Goal: Task Accomplishment & Management: Complete application form

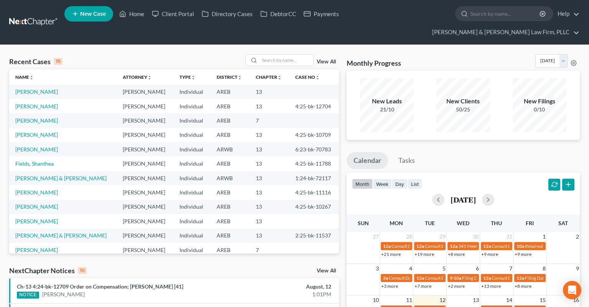
click at [95, 14] on span "New Case" at bounding box center [93, 14] width 26 height 6
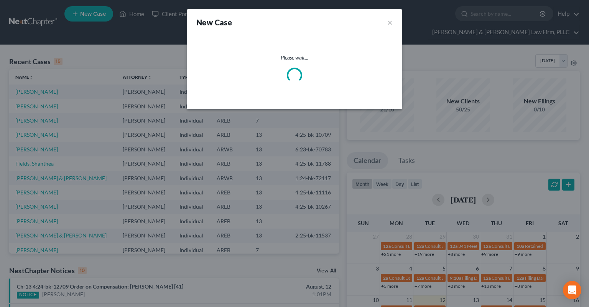
select select "5"
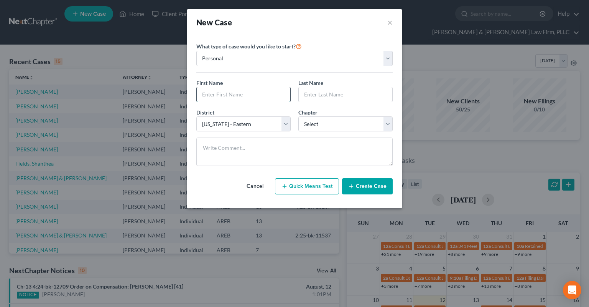
click at [254, 94] on input "text" at bounding box center [244, 94] width 94 height 15
click at [243, 90] on input "text" at bounding box center [244, 94] width 94 height 15
type input "[PERSON_NAME]"
select select "0"
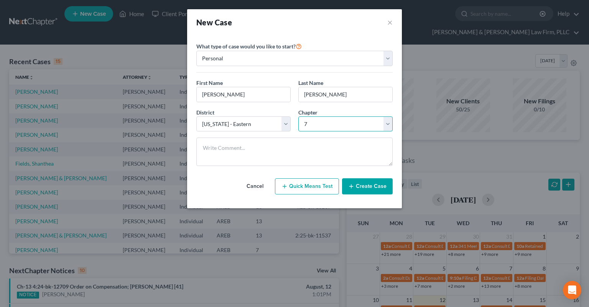
click option "7" at bounding box center [0, 0] width 0 height 0
click at [357, 181] on button "Create Case" at bounding box center [367, 186] width 51 height 16
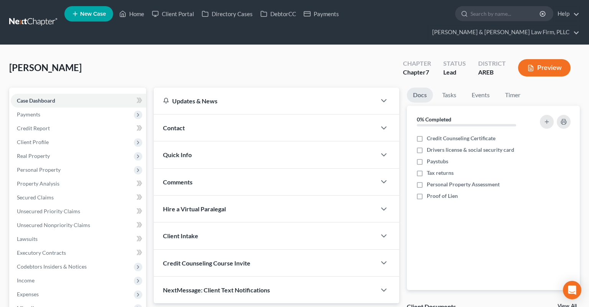
drag, startPoint x: 334, startPoint y: 112, endPoint x: 360, endPoint y: 126, distance: 29.7
click at [335, 114] on div "Contact" at bounding box center [265, 127] width 223 height 26
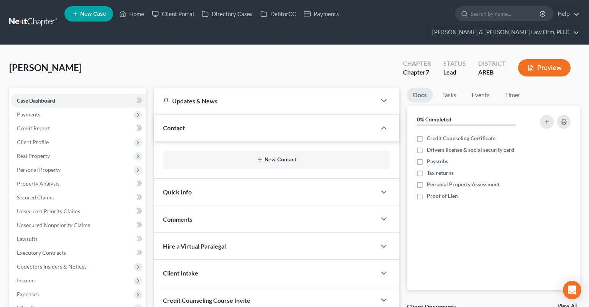
click at [282, 157] on button "New Contact" at bounding box center [276, 160] width 215 height 6
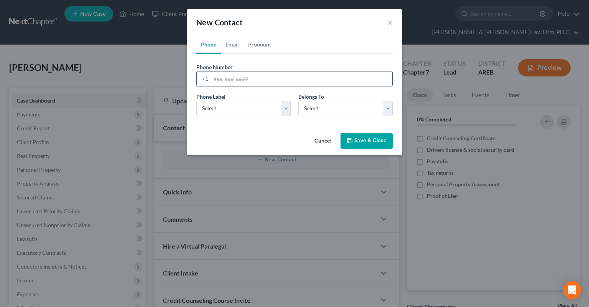
click at [258, 79] on input "tel" at bounding box center [301, 78] width 181 height 15
paste input "[PHONE_NUMBER]"
type input "[PHONE_NUMBER]"
click at [196, 101] on select "Select Mobile Home Work Other" at bounding box center [243, 108] width 94 height 15
select select "0"
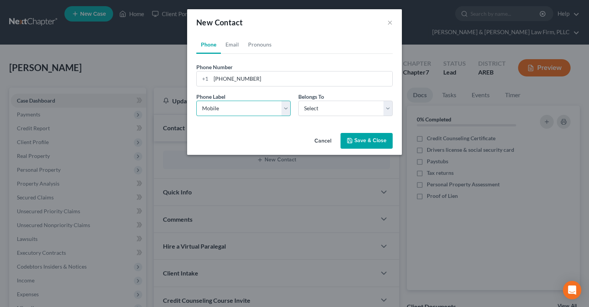
click option "Mobile" at bounding box center [0, 0] width 0 height 0
click at [315, 106] on select "Select Client Other" at bounding box center [346, 108] width 94 height 15
select select "0"
click option "Client" at bounding box center [0, 0] width 0 height 0
click at [231, 48] on link "Email" at bounding box center [232, 44] width 23 height 18
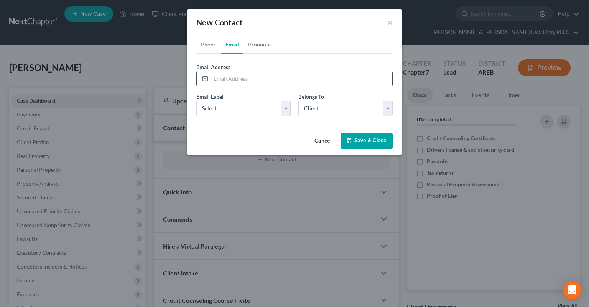
click at [268, 78] on input "email" at bounding box center [301, 78] width 181 height 15
click at [196, 101] on select "Select Home Work Other" at bounding box center [243, 108] width 94 height 15
select select "0"
click option "Home" at bounding box center [0, 0] width 0 height 0
drag, startPoint x: 224, startPoint y: 84, endPoint x: 237, endPoint y: 80, distance: 13.3
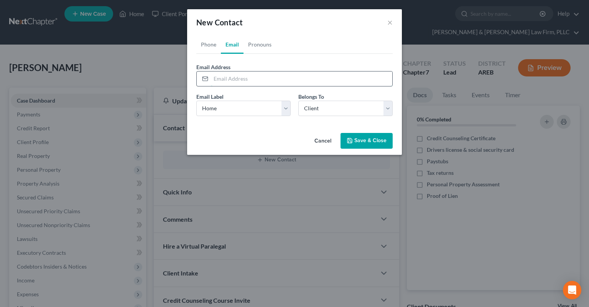
click at [227, 82] on input "email" at bounding box center [301, 78] width 181 height 15
click at [232, 79] on input "email" at bounding box center [301, 78] width 181 height 15
type input "[EMAIL_ADDRESS][DOMAIN_NAME]"
drag, startPoint x: 266, startPoint y: 49, endPoint x: 263, endPoint y: 72, distance: 23.1
click at [266, 49] on link "Pronouns" at bounding box center [260, 44] width 33 height 18
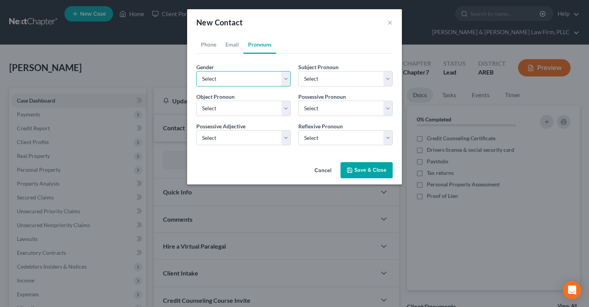
select select "1"
click option "[DEMOGRAPHIC_DATA]" at bounding box center [0, 0] width 0 height 0
select select "1"
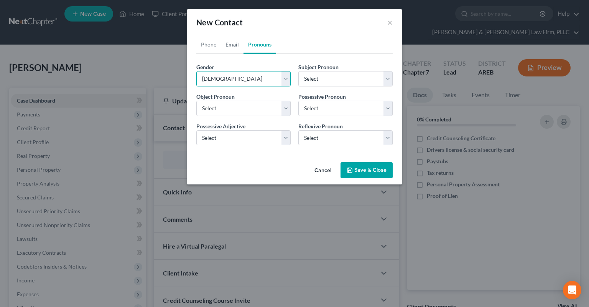
select select "1"
click at [215, 46] on link "Phone" at bounding box center [208, 44] width 25 height 18
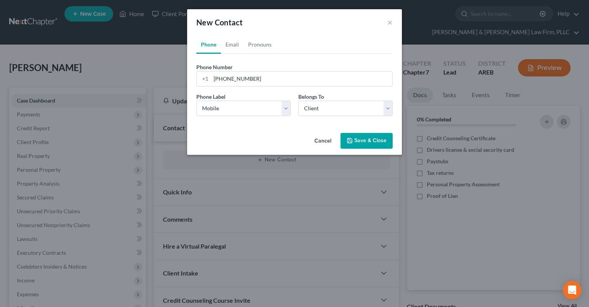
click at [362, 140] on button "Save & Close" at bounding box center [367, 141] width 52 height 16
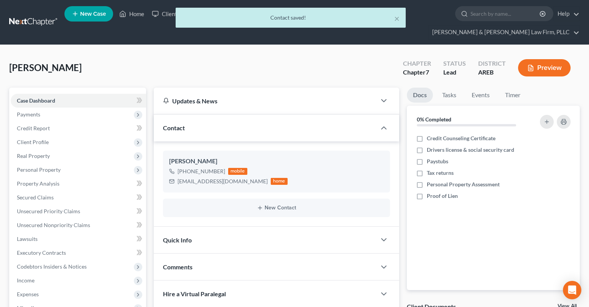
drag, startPoint x: 249, startPoint y: 229, endPoint x: 344, endPoint y: 127, distance: 139.3
click at [249, 229] on div "Quick Info" at bounding box center [265, 239] width 223 height 26
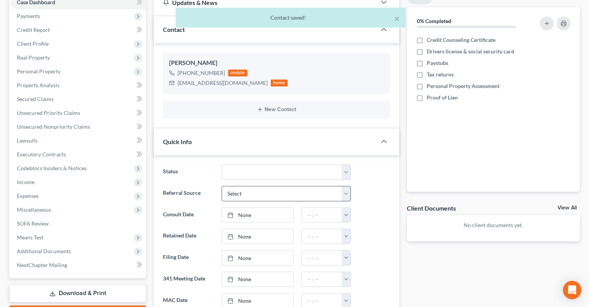
scroll to position [121, 0]
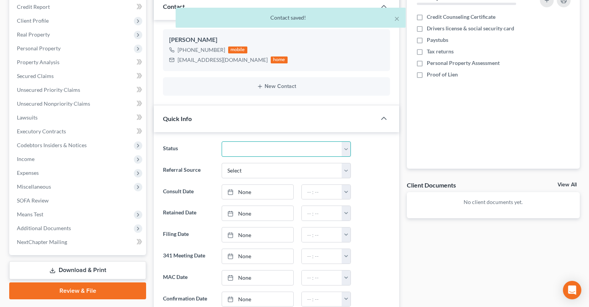
click at [222, 141] on select "Awaiting 341 Chapter 7 - Attended Meeting Confirmed Discharged Dismissed New Co…" at bounding box center [286, 148] width 129 height 15
select select "5"
click option "New Consult" at bounding box center [0, 0] width 0 height 0
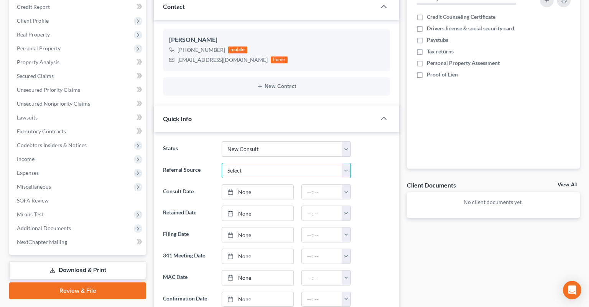
select select "2"
click option "Direct Mail" at bounding box center [0, 0] width 0 height 0
click at [269, 185] on link "None" at bounding box center [257, 192] width 71 height 15
type input "[DATE]"
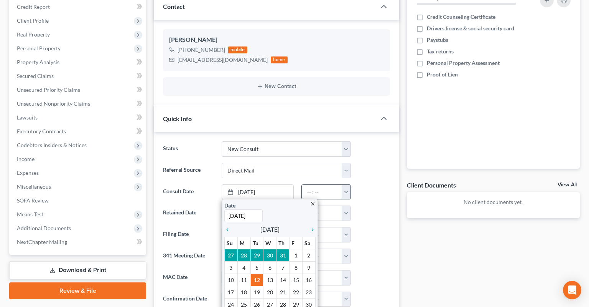
click at [336, 185] on input "text" at bounding box center [322, 192] width 40 height 15
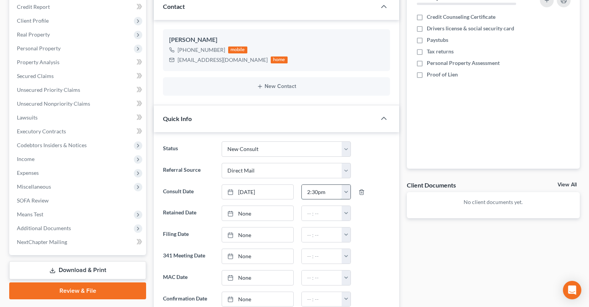
type input "2:30pm"
click at [366, 227] on div at bounding box center [374, 234] width 39 height 15
click at [391, 163] on div "Referral Source Select Word Of Mouth Previous Clients Direct Mail Website Googl…" at bounding box center [276, 170] width 235 height 15
drag, startPoint x: 87, startPoint y: 210, endPoint x: 106, endPoint y: 137, distance: 75.5
click at [88, 221] on span "Additional Documents" at bounding box center [78, 228] width 135 height 14
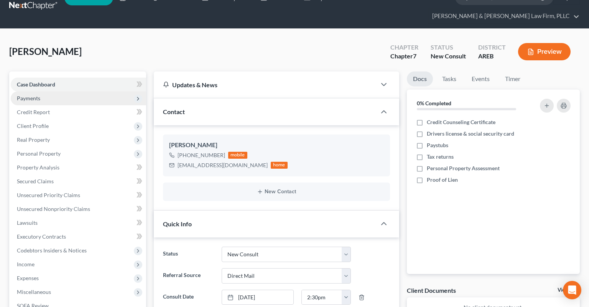
scroll to position [0, 0]
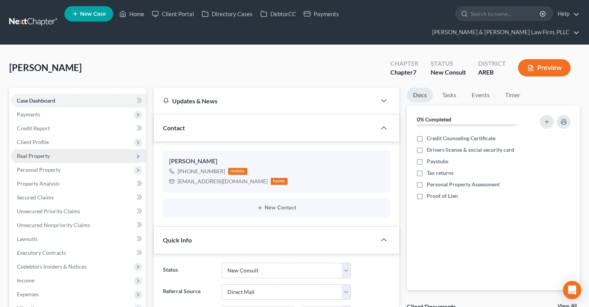
click at [61, 135] on span "Client Profile" at bounding box center [78, 142] width 135 height 14
click at [84, 149] on link "Filing Information" at bounding box center [86, 156] width 120 height 14
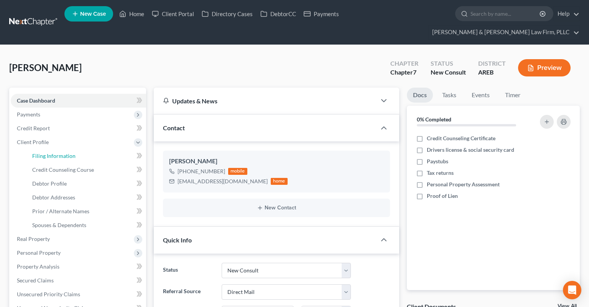
select select "1"
select select "0"
select select "5"
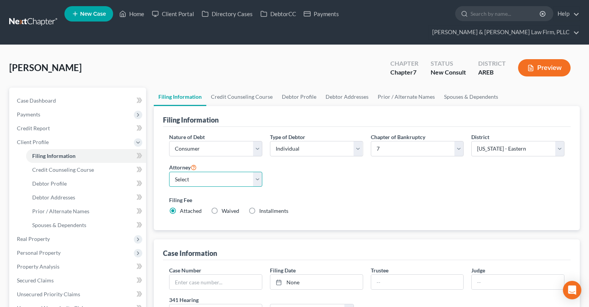
click at [169, 172] on select "Select [PERSON_NAME] - AREB [PERSON_NAME] - ARWB [PERSON_NAME] - AREB [PERSON_N…" at bounding box center [215, 179] width 93 height 15
select select "2"
click option "[PERSON_NAME] - AREB" at bounding box center [0, 0] width 0 height 0
click at [392, 168] on div "Nature of Debt Select Business Consumer Other Nature of Business Select Clearin…" at bounding box center [366, 177] width 403 height 88
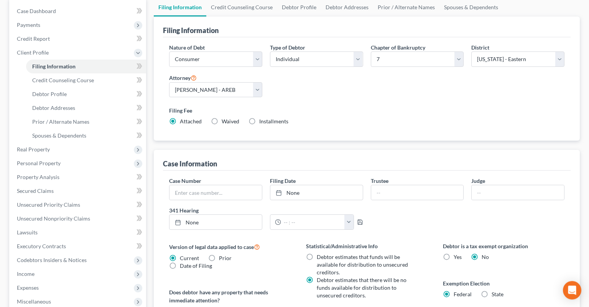
scroll to position [121, 0]
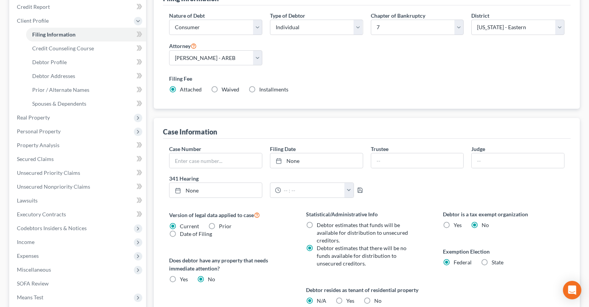
click at [346, 297] on label "Yes Yes" at bounding box center [350, 301] width 8 height 8
click at [350, 297] on input "Yes Yes" at bounding box center [352, 299] width 5 height 5
radio input "true"
radio input "false"
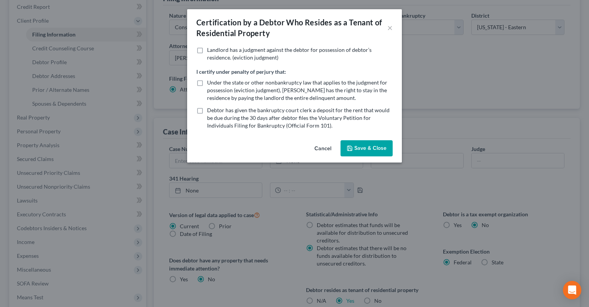
click at [368, 148] on button "Save & Close" at bounding box center [367, 148] width 52 height 16
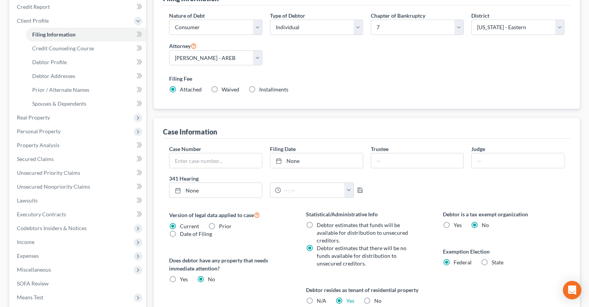
scroll to position [0, 0]
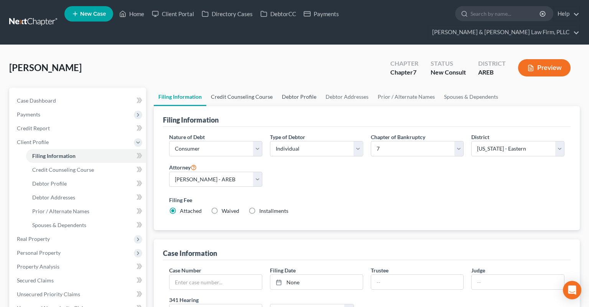
drag, startPoint x: 254, startPoint y: 81, endPoint x: 277, endPoint y: 80, distance: 22.3
click at [254, 87] on link "Credit Counseling Course" at bounding box center [241, 96] width 71 height 18
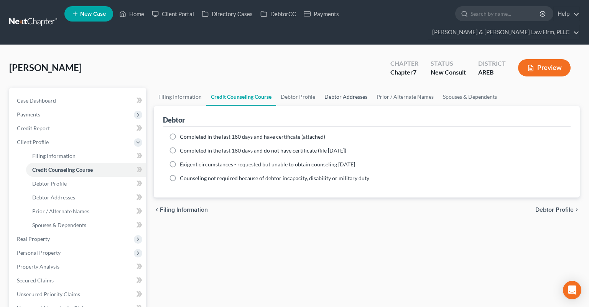
click at [337, 87] on link "Debtor Addresses" at bounding box center [346, 96] width 52 height 18
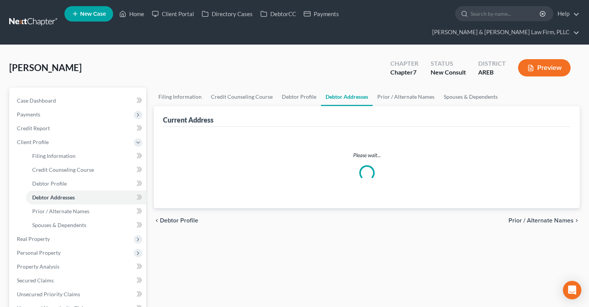
select select "0"
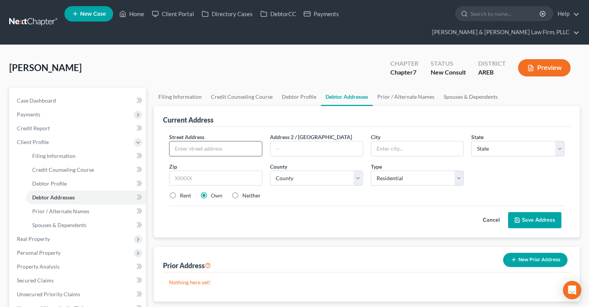
click at [203, 141] on input "text" at bounding box center [216, 148] width 92 height 15
type input "[STREET_ADDRESS]"
type input "72143"
type input "[PERSON_NAME]"
select select "2"
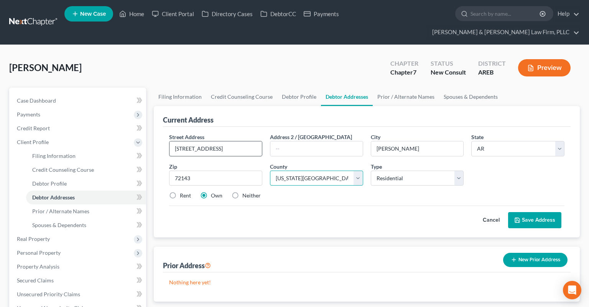
select select "72"
click at [281, 187] on div "Street Address * [STREET_ADDRESS] * [PERSON_NAME][GEOGRAPHIC_DATA] * State [US_…" at bounding box center [366, 169] width 403 height 73
drag, startPoint x: 172, startPoint y: 183, endPoint x: 226, endPoint y: 179, distance: 54.6
click at [180, 191] on label "Rent" at bounding box center [185, 195] width 11 height 8
click at [183, 191] on input "Rent" at bounding box center [185, 193] width 5 height 5
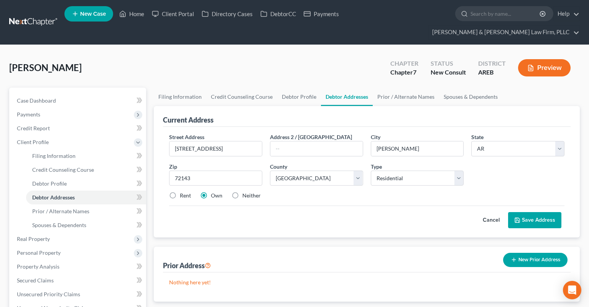
radio input "true"
click at [528, 212] on button "Save Address" at bounding box center [534, 220] width 53 height 16
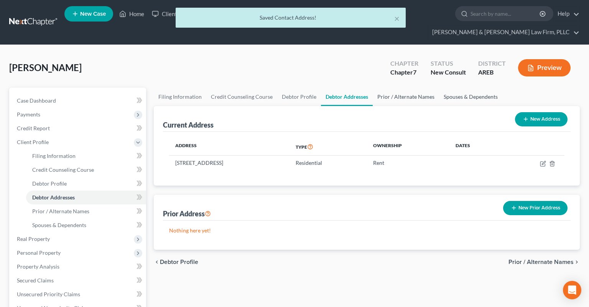
click at [390, 87] on link "Prior / Alternate Names" at bounding box center [406, 96] width 66 height 18
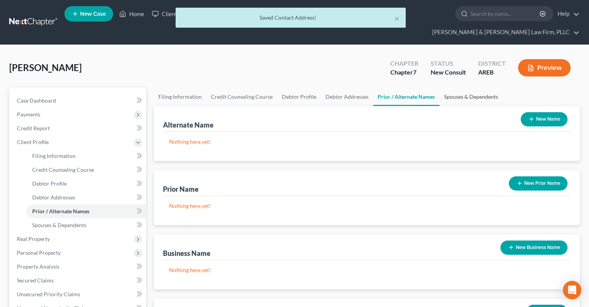
click at [481, 87] on link "Spouses & Dependents" at bounding box center [471, 96] width 63 height 18
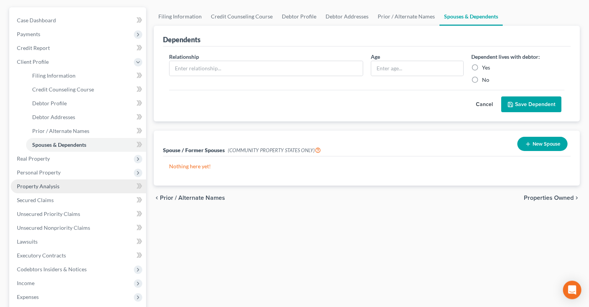
scroll to position [81, 0]
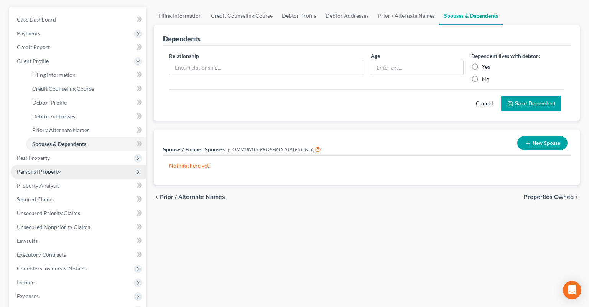
click at [51, 168] on span "Personal Property" at bounding box center [39, 171] width 44 height 7
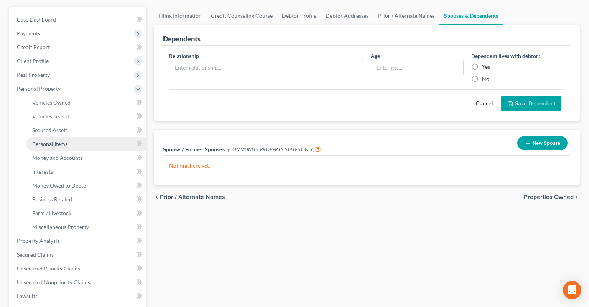
click at [63, 137] on link "Personal Items" at bounding box center [86, 144] width 120 height 14
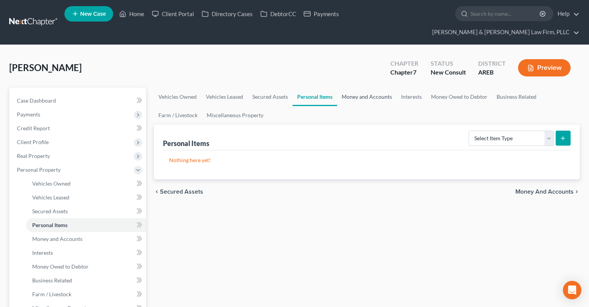
click at [371, 87] on link "Money and Accounts" at bounding box center [366, 96] width 59 height 18
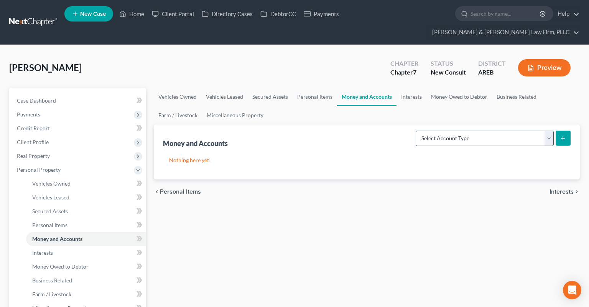
drag, startPoint x: 473, startPoint y: 133, endPoint x: 475, endPoint y: 128, distance: 5.2
click at [475, 133] on div "Select Account Type Brokerage Cash on Hand Certificates of Deposit Checking Acc…" at bounding box center [492, 137] width 158 height 20
click at [416, 130] on select "Select Account Type Brokerage Cash on Hand Certificates of Deposit Checking Acc…" at bounding box center [485, 137] width 138 height 15
drag, startPoint x: 472, startPoint y: 125, endPoint x: 439, endPoint y: 90, distance: 47.8
click at [404, 87] on link "Interests" at bounding box center [412, 96] width 30 height 18
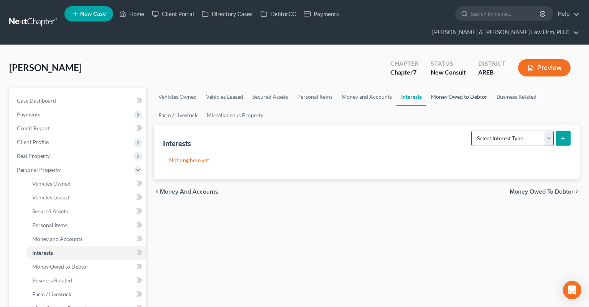
click at [479, 87] on link "Money Owed to Debtor" at bounding box center [460, 96] width 66 height 18
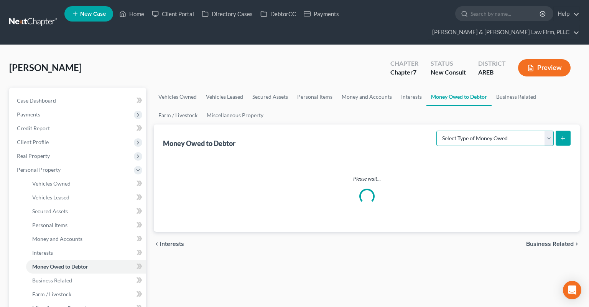
click at [437, 130] on select "Select Type of Money Owed Accounts Receivable Alimony Child Support Claims Agai…" at bounding box center [495, 137] width 117 height 15
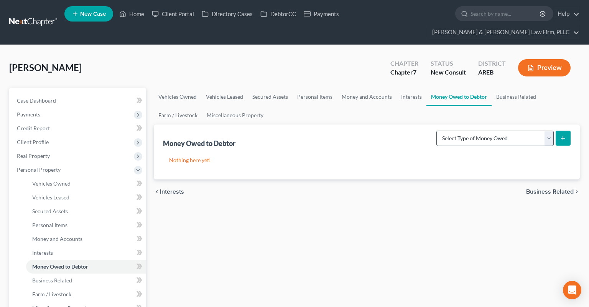
click at [251, 106] on link "Miscellaneous Property" at bounding box center [235, 115] width 66 height 18
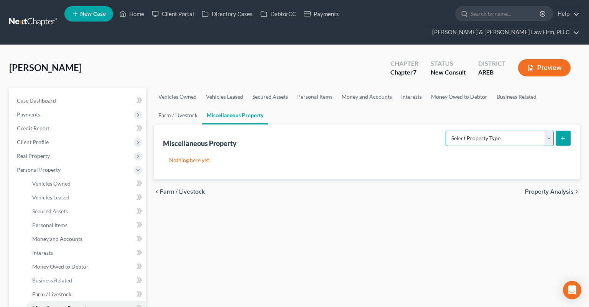
click at [446, 130] on select "Select Property Type Assigned for Creditor Benefit [DATE] Holding for Another N…" at bounding box center [500, 137] width 108 height 15
drag, startPoint x: 458, startPoint y: 127, endPoint x: 326, endPoint y: 226, distance: 165.2
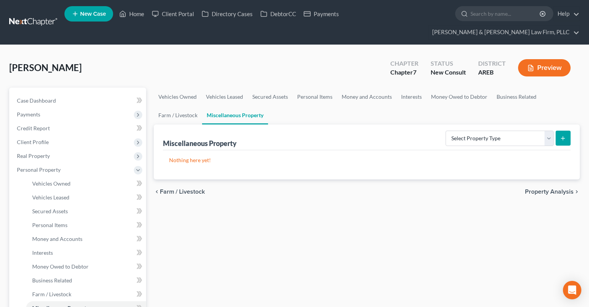
drag, startPoint x: 489, startPoint y: 124, endPoint x: 390, endPoint y: 218, distance: 136.0
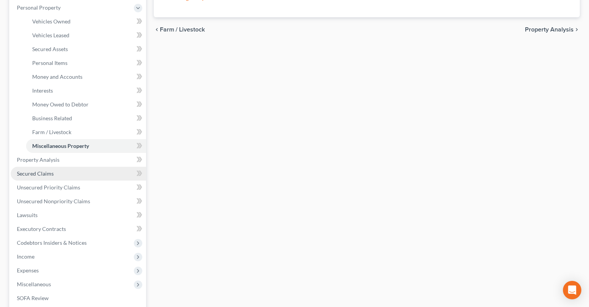
click at [68, 167] on link "Secured Claims" at bounding box center [78, 174] width 135 height 14
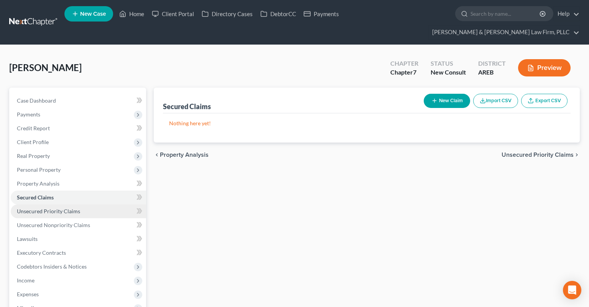
click at [86, 204] on link "Unsecured Priority Claims" at bounding box center [78, 211] width 135 height 14
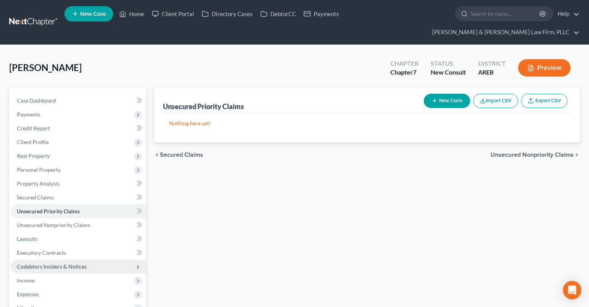
scroll to position [81, 0]
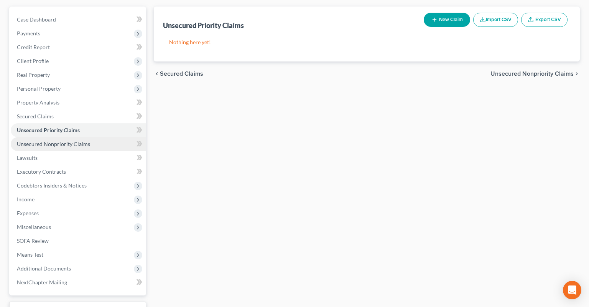
click at [91, 137] on link "Unsecured Nonpriority Claims" at bounding box center [78, 144] width 135 height 14
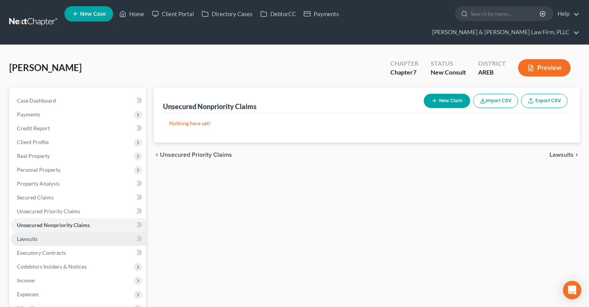
click at [43, 232] on link "Lawsuits" at bounding box center [78, 239] width 135 height 14
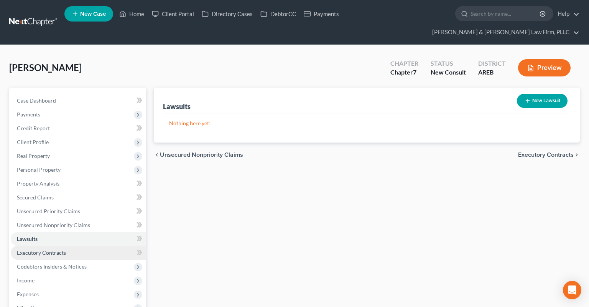
click at [91, 246] on link "Executory Contracts" at bounding box center [78, 253] width 135 height 14
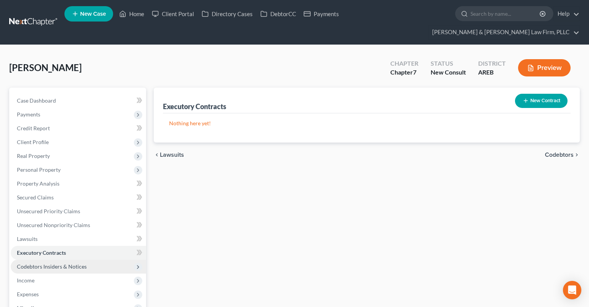
click at [106, 259] on span "Codebtors Insiders & Notices" at bounding box center [78, 266] width 135 height 14
click at [87, 273] on link "Codebtors" at bounding box center [86, 280] width 120 height 14
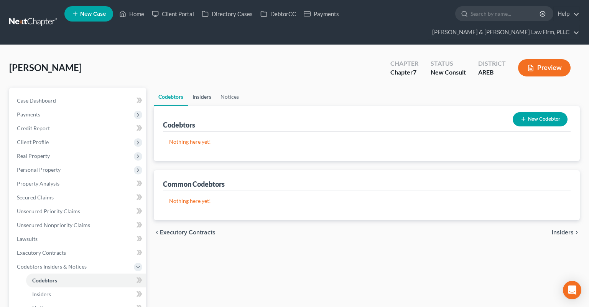
click at [203, 87] on link "Insiders" at bounding box center [202, 96] width 28 height 18
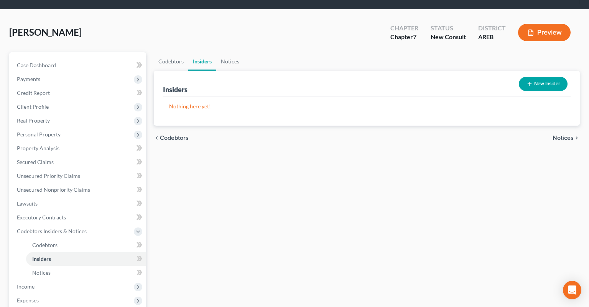
scroll to position [162, 0]
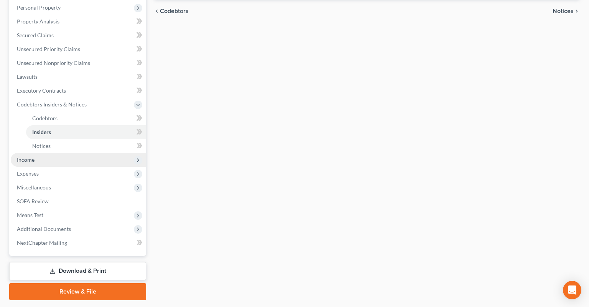
click at [81, 153] on span "Income" at bounding box center [78, 160] width 135 height 14
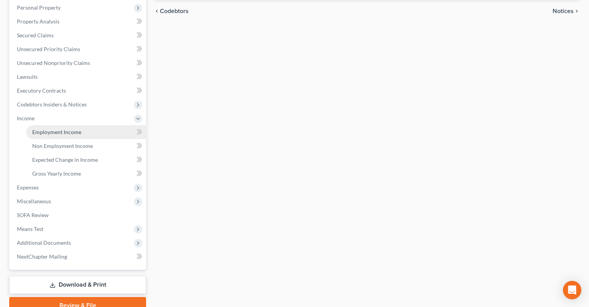
click at [86, 125] on link "Employment Income" at bounding box center [86, 132] width 120 height 14
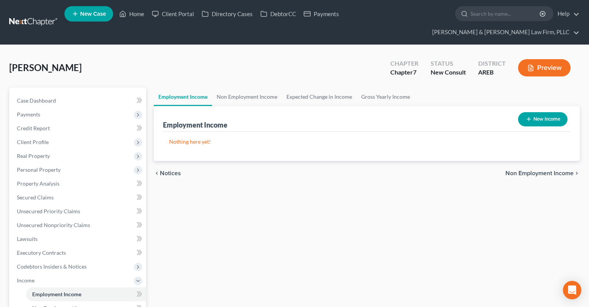
click at [529, 116] on icon "button" at bounding box center [529, 119] width 6 height 6
select select "0"
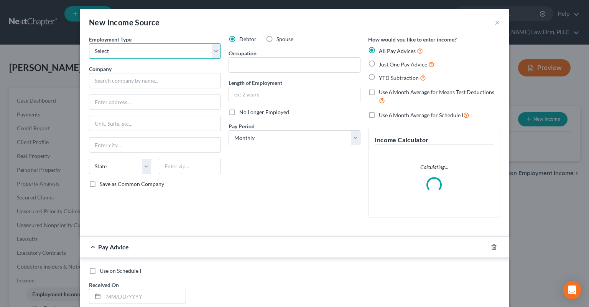
click at [89, 43] on select "Select Full or [DEMOGRAPHIC_DATA] Employment Self Employment" at bounding box center [155, 50] width 132 height 15
select select "0"
click option "Full or [DEMOGRAPHIC_DATA] Employment" at bounding box center [0, 0] width 0 height 0
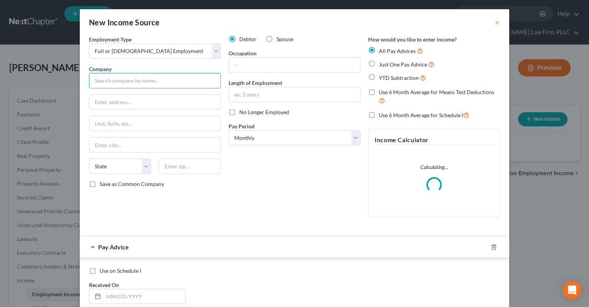
drag, startPoint x: 126, startPoint y: 84, endPoint x: 130, endPoint y: 79, distance: 5.7
click at [127, 84] on input "text" at bounding box center [155, 80] width 132 height 15
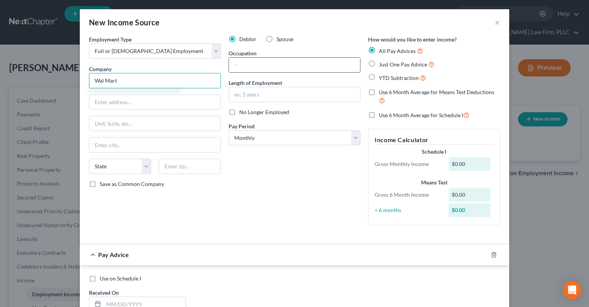
type input "Wal Mart"
click at [238, 67] on input "text" at bounding box center [294, 65] width 131 height 15
type input "Order filler"
click at [253, 96] on input "text" at bounding box center [294, 94] width 131 height 15
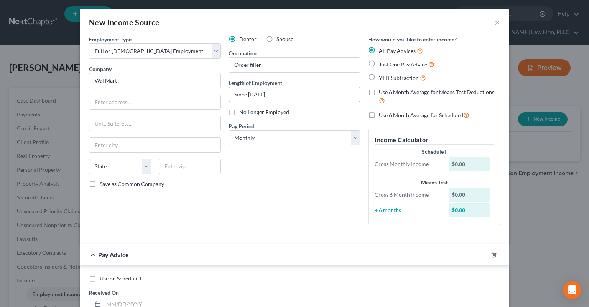
type input "Since [DATE]"
click at [384, 65] on span "Just One Pay Advice" at bounding box center [403, 64] width 48 height 7
click at [384, 65] on input "Just One Pay Advice" at bounding box center [384, 62] width 5 height 5
radio input "true"
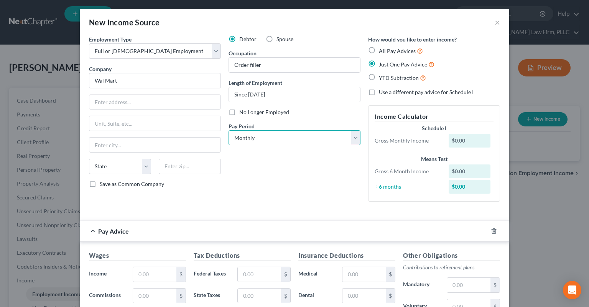
click at [229, 130] on select "Select Monthly Twice Monthly Every Other Week Weekly" at bounding box center [295, 137] width 132 height 15
select select "2"
click option "Every Other Week" at bounding box center [0, 0] width 0 height 0
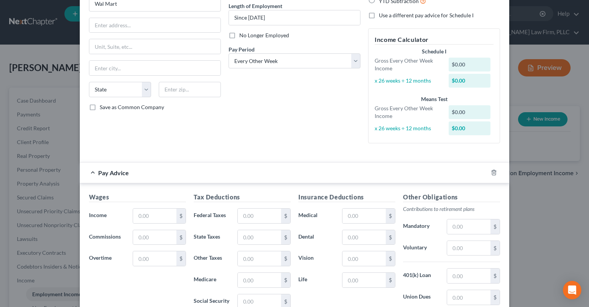
scroll to position [155, 0]
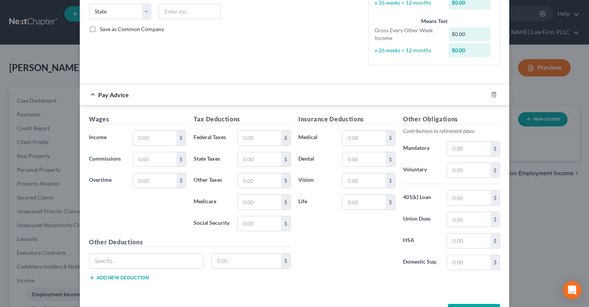
drag, startPoint x: 154, startPoint y: 135, endPoint x: 222, endPoint y: 85, distance: 84.5
click at [153, 136] on input "text" at bounding box center [154, 137] width 43 height 15
type input "1,268.40"
click at [261, 134] on input "text" at bounding box center [259, 137] width 43 height 15
type input "268.40"
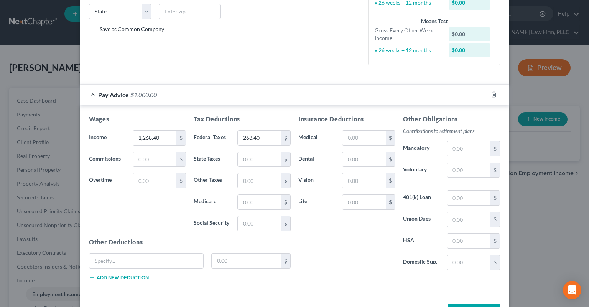
drag, startPoint x: 271, startPoint y: 45, endPoint x: 329, endPoint y: 177, distance: 144.9
click at [465, 304] on button "Save & Close" at bounding box center [474, 312] width 52 height 16
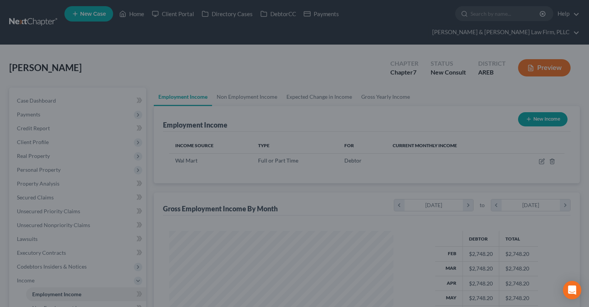
scroll to position [137, 239]
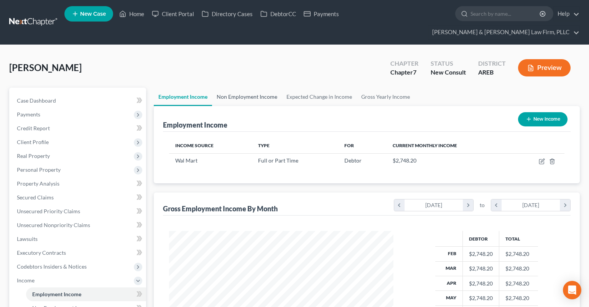
click at [261, 87] on link "Non Employment Income" at bounding box center [247, 96] width 70 height 18
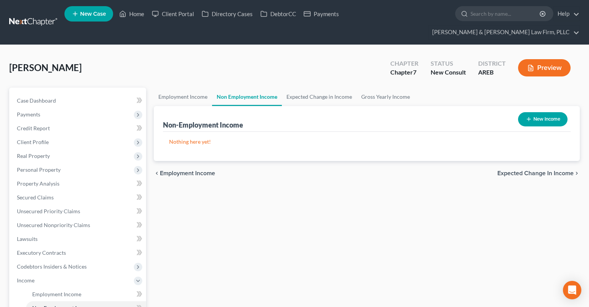
click at [535, 112] on button "New Income" at bounding box center [542, 119] width 49 height 14
select select "0"
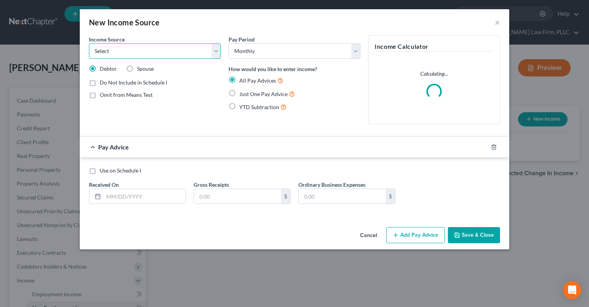
click at [89, 43] on select "Select Unemployment Disability (from employer) Pension Retirement Social Securi…" at bounding box center [155, 50] width 132 height 15
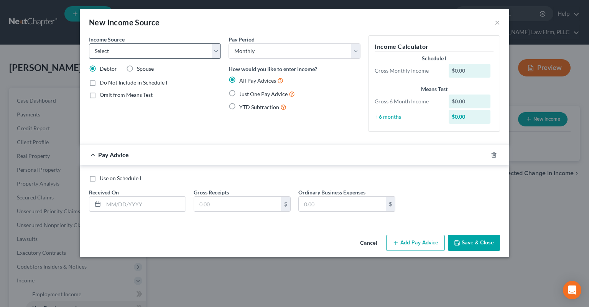
click at [252, 236] on div "Cancel Add Pay Advice Save & Close" at bounding box center [295, 243] width 430 height 25
click at [365, 240] on button "Cancel" at bounding box center [368, 242] width 29 height 15
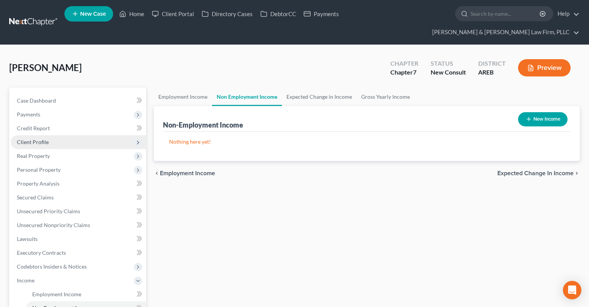
click at [52, 135] on span "Client Profile" at bounding box center [78, 142] width 135 height 14
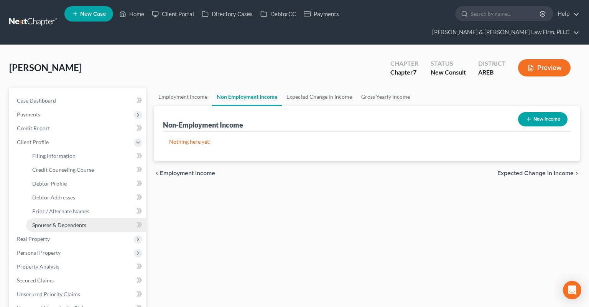
click at [91, 218] on link "Spouses & Dependents" at bounding box center [86, 225] width 120 height 14
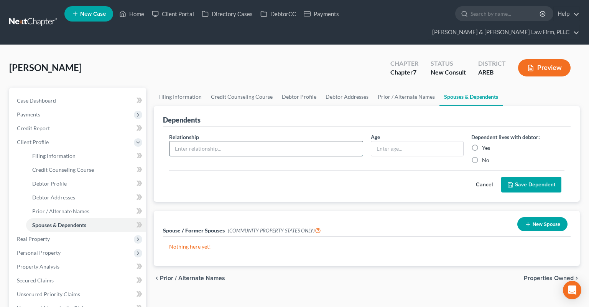
click at [328, 141] on input "text" at bounding box center [266, 148] width 193 height 15
type input "Daughter"
type input "18 yrs"
click at [510, 177] on button "Save Dependent" at bounding box center [532, 185] width 60 height 16
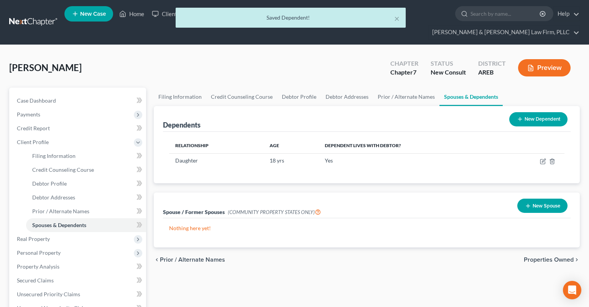
click at [528, 112] on button "New Dependent" at bounding box center [539, 119] width 58 height 14
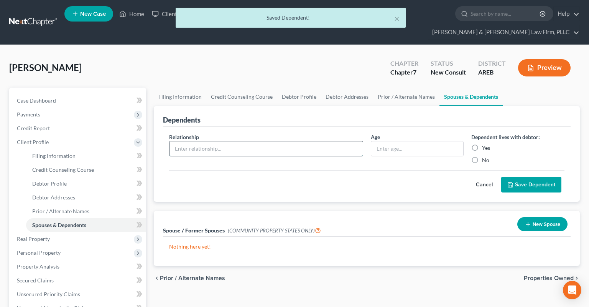
click at [316, 141] on input "text" at bounding box center [266, 148] width 193 height 15
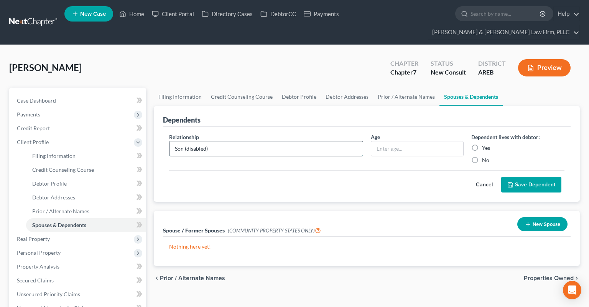
type input "Son (disabled)"
type input "20 yrs"
click at [522, 177] on button "Save Dependent" at bounding box center [532, 185] width 60 height 16
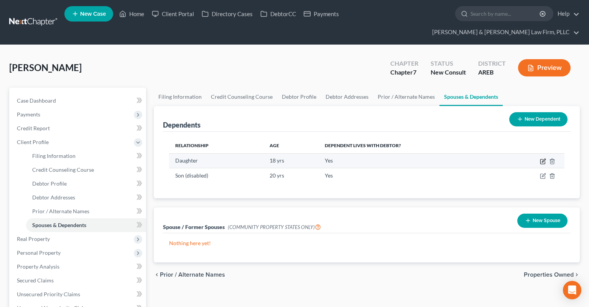
click at [543, 158] on icon "button" at bounding box center [543, 159] width 3 height 3
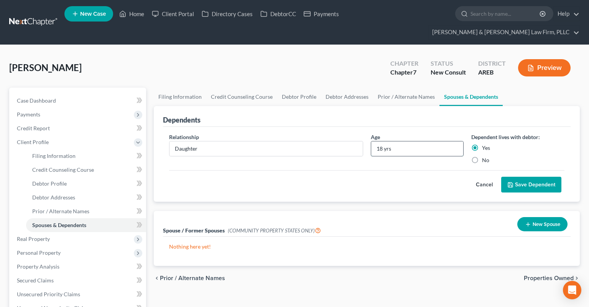
click at [380, 141] on input "18 yrs" at bounding box center [417, 148] width 92 height 15
type input "17 yrs"
click at [524, 177] on button "Save Dependent" at bounding box center [532, 185] width 60 height 16
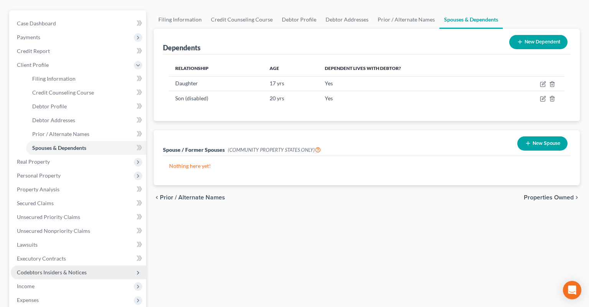
scroll to position [121, 0]
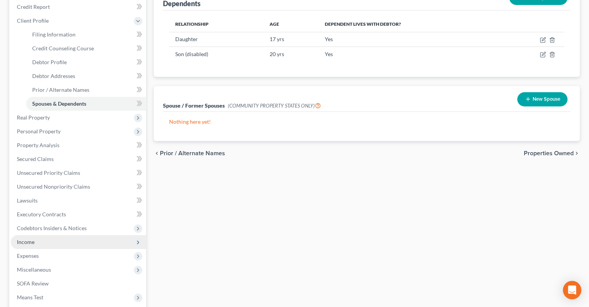
click at [69, 235] on span "Income" at bounding box center [78, 242] width 135 height 14
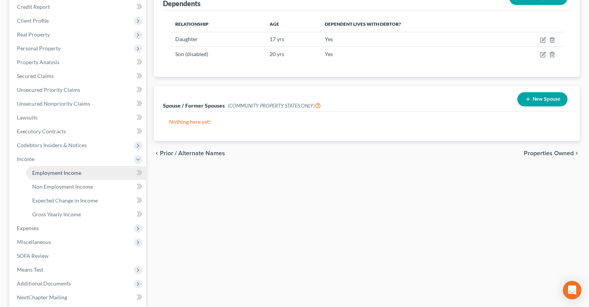
click at [81, 166] on link "Employment Income" at bounding box center [86, 173] width 120 height 14
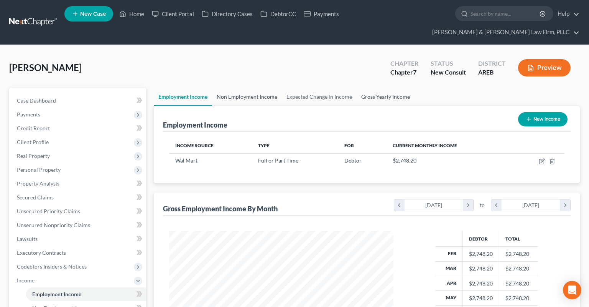
click at [253, 87] on link "Non Employment Income" at bounding box center [247, 96] width 70 height 18
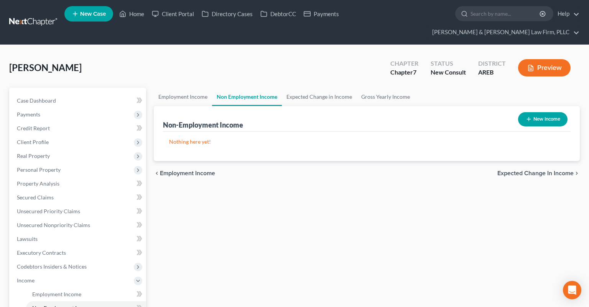
click at [528, 116] on icon "button" at bounding box center [529, 119] width 6 height 6
select select "0"
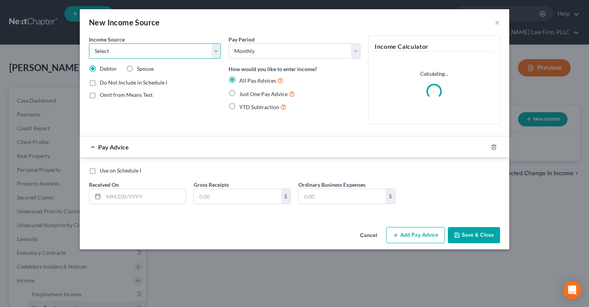
click at [89, 43] on select "Select Unemployment Disability (from employer) Pension Retirement Social Securi…" at bounding box center [155, 50] width 132 height 15
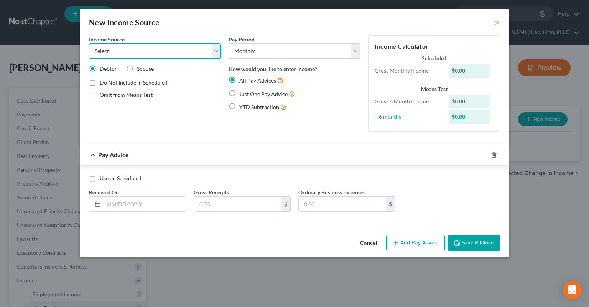
select select "13"
click option "Other Monthly Income" at bounding box center [0, 0] width 0 height 0
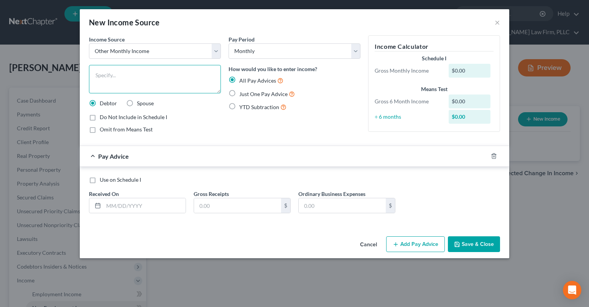
click at [161, 79] on textarea at bounding box center [155, 79] width 132 height 28
type textarea "Son's SSI"
drag, startPoint x: 264, startPoint y: 90, endPoint x: 259, endPoint y: 94, distance: 6.5
click at [263, 90] on label "Just One Pay Advice" at bounding box center [267, 93] width 56 height 9
click at [247, 90] on input "Just One Pay Advice" at bounding box center [245, 91] width 5 height 5
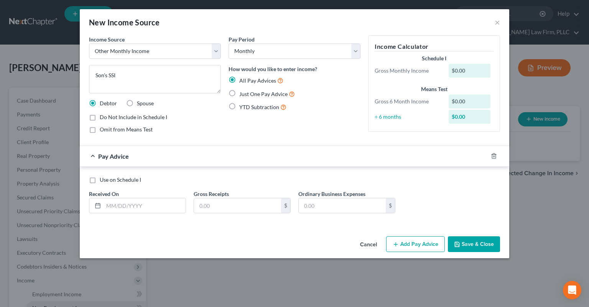
radio input "true"
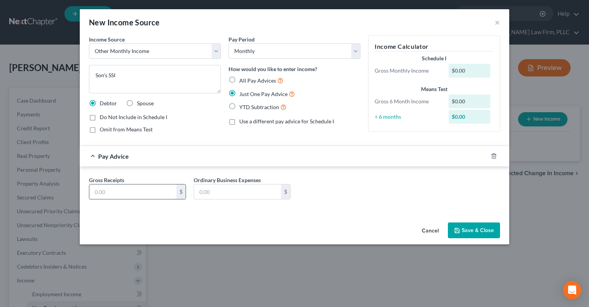
click at [159, 193] on input "text" at bounding box center [132, 191] width 87 height 15
type input "950"
click at [151, 133] on div "Income Source * Select Unemployment Disability (from employer) Pension Retireme…" at bounding box center [155, 87] width 140 height 104
click at [144, 130] on span "Omit from Means Test" at bounding box center [126, 129] width 53 height 7
click at [108, 130] on input "Omit from Means Test" at bounding box center [105, 127] width 5 height 5
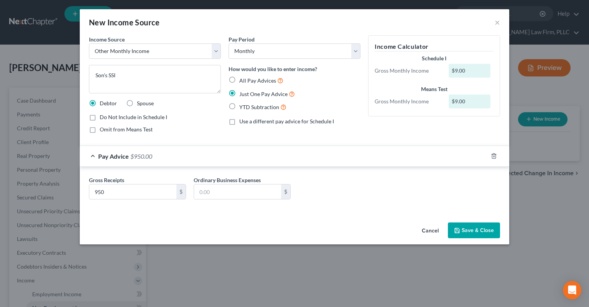
checkbox input "true"
drag, startPoint x: 147, startPoint y: 117, endPoint x: 344, endPoint y: 167, distance: 203.7
click at [147, 117] on span "Do Not Include in Schedule I" at bounding box center [134, 117] width 68 height 7
click at [108, 117] on input "Do Not Include in Schedule I" at bounding box center [105, 115] width 5 height 5
checkbox input "true"
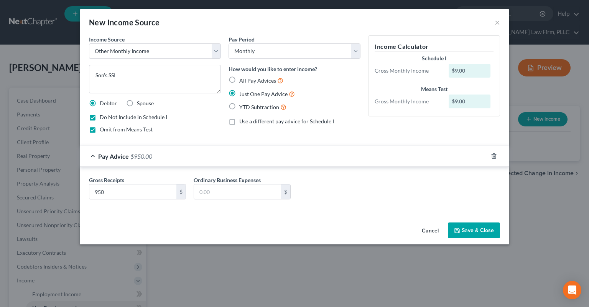
drag, startPoint x: 475, startPoint y: 235, endPoint x: 455, endPoint y: 183, distance: 55.4
click at [475, 233] on button "Save & Close" at bounding box center [474, 230] width 52 height 16
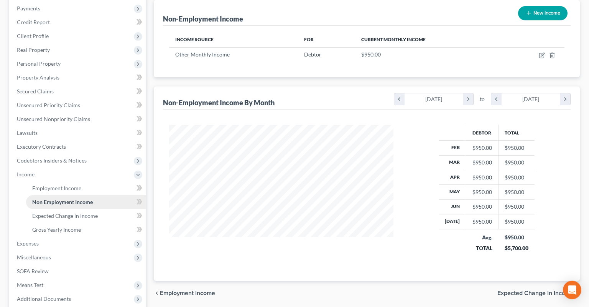
scroll to position [183, 0]
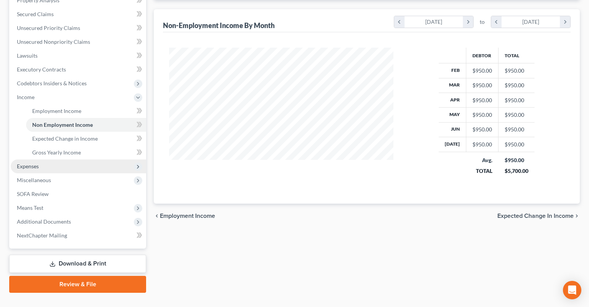
click at [62, 159] on span "Expenses" at bounding box center [78, 166] width 135 height 14
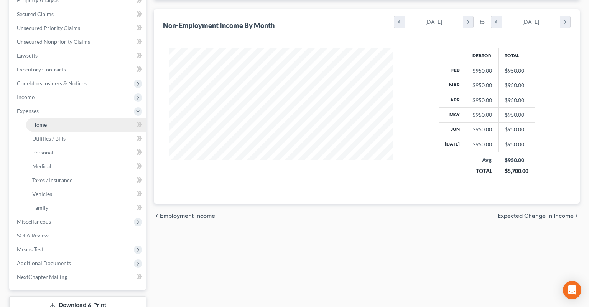
click at [97, 118] on link "Home" at bounding box center [86, 125] width 120 height 14
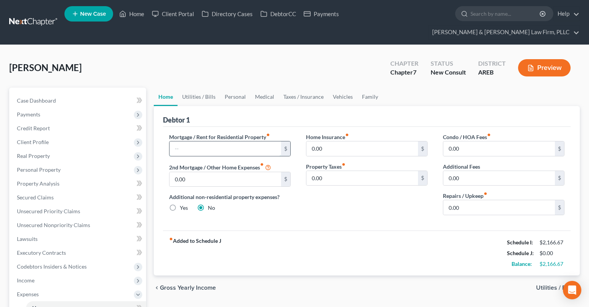
click at [251, 141] on input "text" at bounding box center [226, 148] width 112 height 15
type input "1,000"
click at [186, 88] on link "Utilities / Bills" at bounding box center [199, 96] width 43 height 18
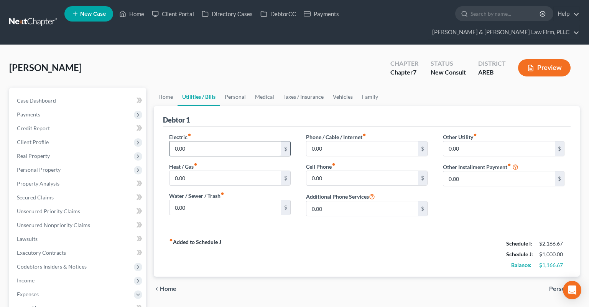
click at [194, 141] on input "0.00" at bounding box center [226, 148] width 112 height 15
type input "120"
click at [205, 171] on input "0.00" at bounding box center [226, 178] width 112 height 15
type input "80"
drag, startPoint x: 194, startPoint y: 193, endPoint x: 198, endPoint y: 191, distance: 4.5
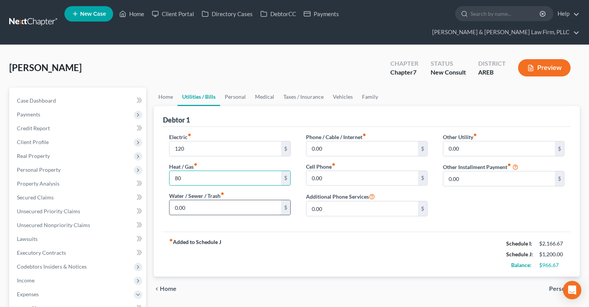
click at [195, 200] on input "0.00" at bounding box center [226, 207] width 112 height 15
type input "80"
click at [342, 171] on input "0.00" at bounding box center [363, 178] width 112 height 15
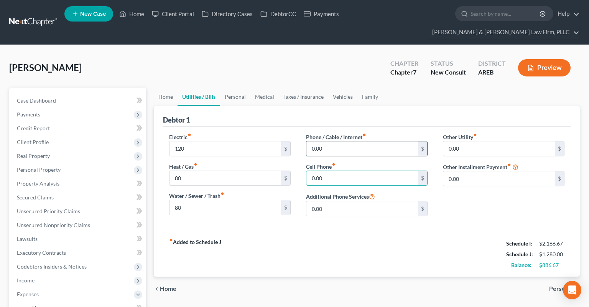
click at [334, 141] on input "0.00" at bounding box center [363, 148] width 112 height 15
type input "218"
click at [242, 87] on link "Personal" at bounding box center [235, 96] width 30 height 18
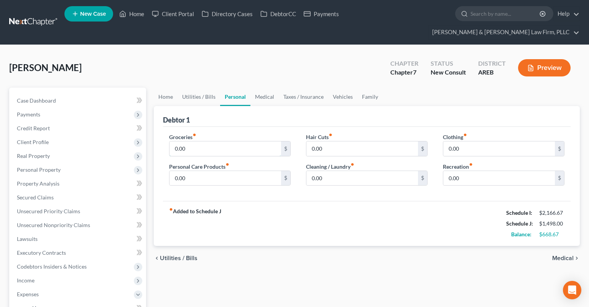
drag, startPoint x: 233, startPoint y: 133, endPoint x: 237, endPoint y: 105, distance: 28.0
click at [234, 141] on input "0.00" at bounding box center [226, 148] width 112 height 15
click at [206, 141] on input "0.00" at bounding box center [226, 148] width 112 height 15
drag, startPoint x: 206, startPoint y: 136, endPoint x: 182, endPoint y: 142, distance: 25.2
click at [170, 143] on input "0.00" at bounding box center [226, 148] width 112 height 15
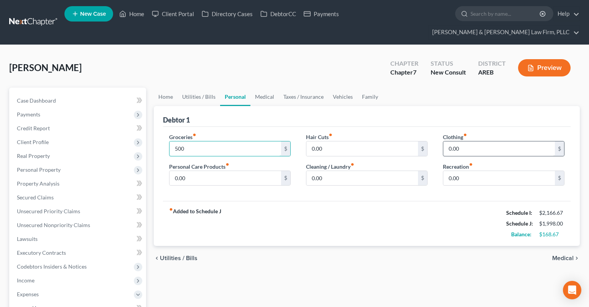
type input "500"
click at [484, 141] on input "0.00" at bounding box center [500, 148] width 112 height 15
type input "200"
click at [251, 171] on input "0.00" at bounding box center [226, 178] width 112 height 15
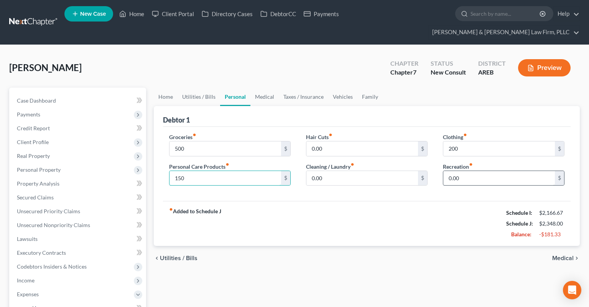
type input "150"
drag, startPoint x: 476, startPoint y: 165, endPoint x: 480, endPoint y: 164, distance: 4.0
click at [480, 171] on input "0.00" at bounding box center [500, 178] width 112 height 15
type input "1"
click at [269, 87] on link "Medical" at bounding box center [265, 96] width 28 height 18
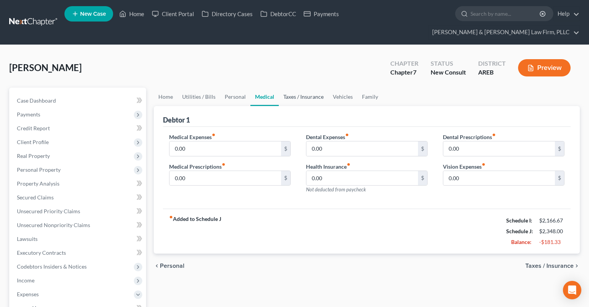
drag, startPoint x: 303, startPoint y: 82, endPoint x: 303, endPoint y: 87, distance: 4.2
click at [303, 87] on link "Taxes / Insurance" at bounding box center [303, 96] width 49 height 18
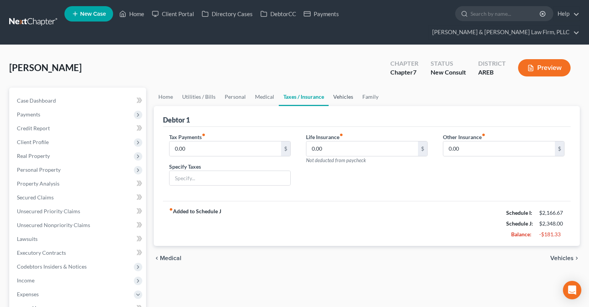
click at [348, 87] on link "Vehicles" at bounding box center [343, 96] width 29 height 18
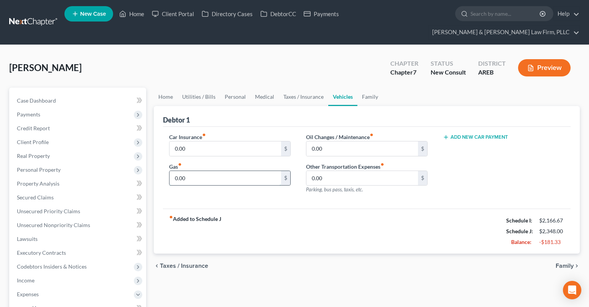
click at [204, 171] on input "0.00" at bounding box center [226, 178] width 112 height 15
click at [257, 171] on input "0.00" at bounding box center [226, 178] width 112 height 15
drag, startPoint x: 237, startPoint y: 163, endPoint x: 160, endPoint y: 159, distance: 77.3
click at [170, 171] on input "0.00" at bounding box center [226, 178] width 112 height 15
paste input "173.33"
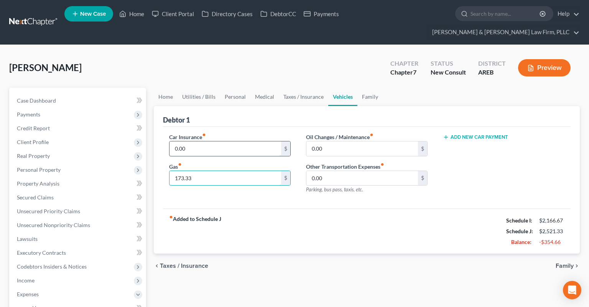
type input "173.33"
drag, startPoint x: 258, startPoint y: 140, endPoint x: 256, endPoint y: 134, distance: 6.2
click at [258, 141] on input "0.00" at bounding box center [226, 148] width 112 height 15
type input "228"
click at [345, 141] on input "0.00" at bounding box center [363, 148] width 112 height 15
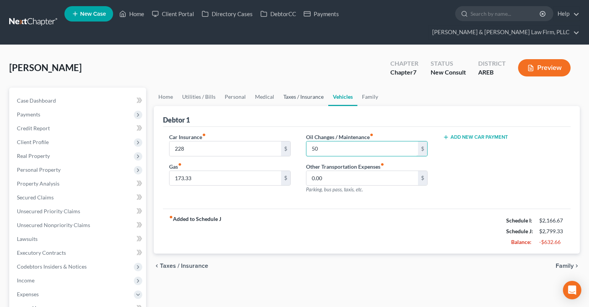
type input "50"
click at [295, 87] on link "Taxes / Insurance" at bounding box center [303, 96] width 49 height 18
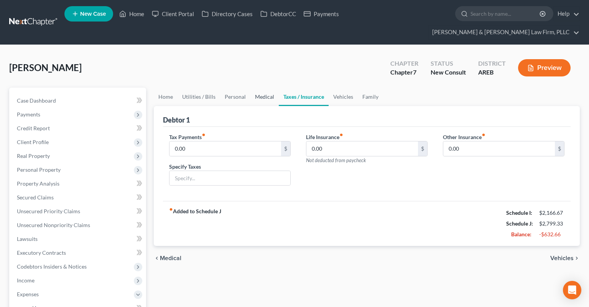
click at [257, 87] on link "Medical" at bounding box center [265, 96] width 28 height 18
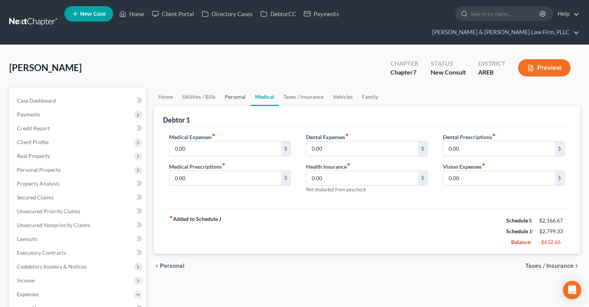
click at [223, 87] on link "Personal" at bounding box center [235, 96] width 30 height 18
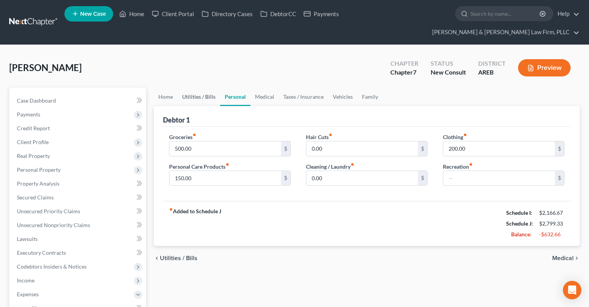
click at [206, 87] on link "Utilities / Bills" at bounding box center [199, 96] width 43 height 18
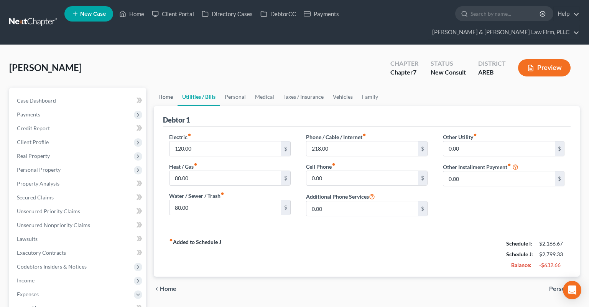
click at [162, 87] on link "Home" at bounding box center [166, 96] width 24 height 18
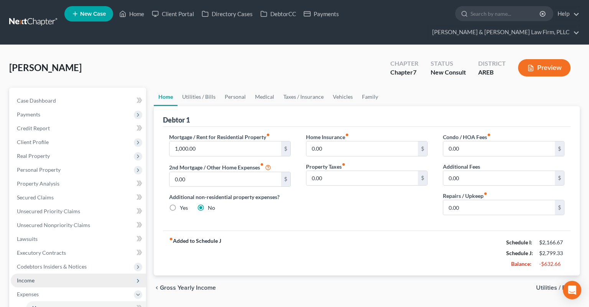
click at [78, 273] on span "Income" at bounding box center [78, 280] width 135 height 14
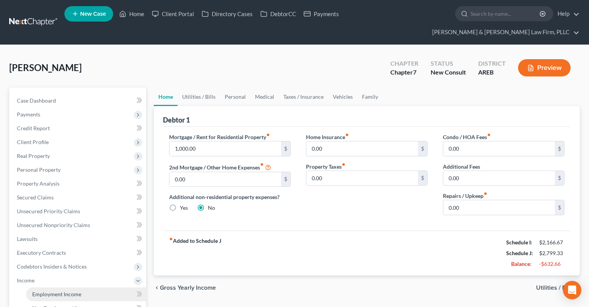
click at [101, 287] on link "Employment Income" at bounding box center [86, 294] width 120 height 14
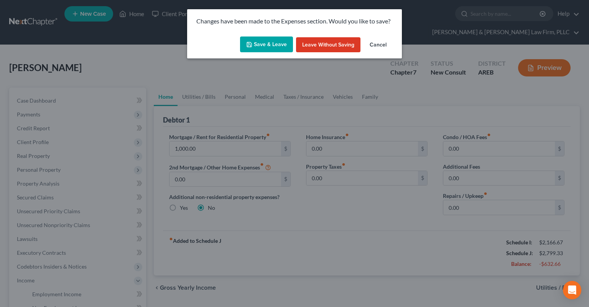
drag, startPoint x: 282, startPoint y: 39, endPoint x: 279, endPoint y: 90, distance: 51.1
click at [282, 39] on button "Save & Leave" at bounding box center [266, 44] width 53 height 16
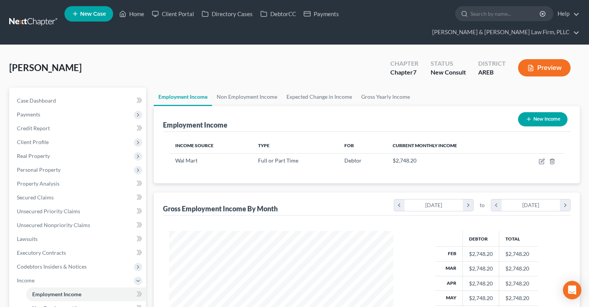
scroll to position [137, 239]
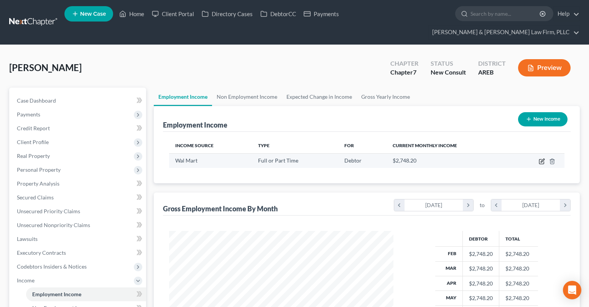
click at [544, 158] on icon "button" at bounding box center [542, 161] width 6 height 6
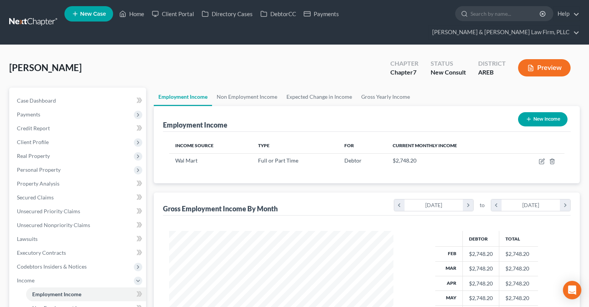
select select "0"
select select "2"
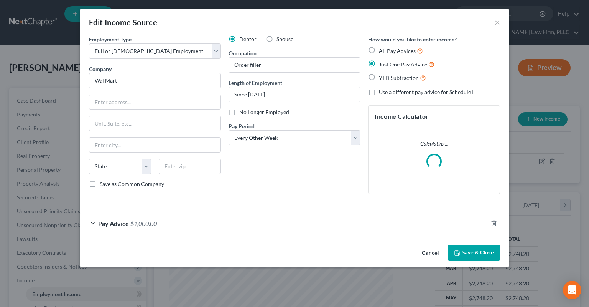
click at [431, 251] on button "Cancel" at bounding box center [430, 252] width 29 height 15
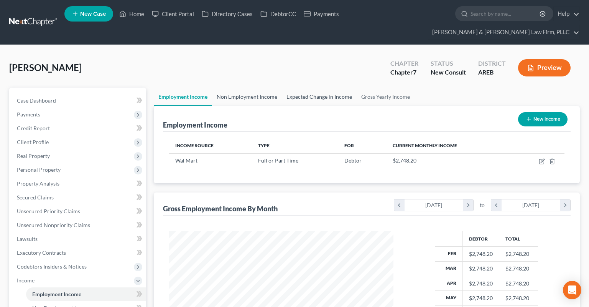
drag, startPoint x: 237, startPoint y: 78, endPoint x: 299, endPoint y: 78, distance: 61.4
click at [237, 87] on link "Non Employment Income" at bounding box center [247, 96] width 70 height 18
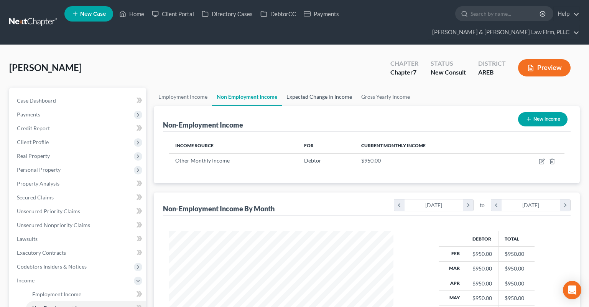
scroll to position [137, 239]
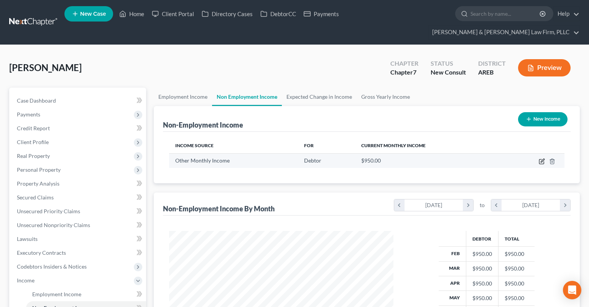
click at [542, 158] on icon "button" at bounding box center [542, 161] width 6 height 6
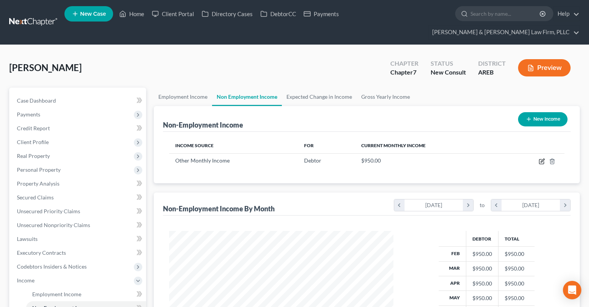
select select "13"
select select "0"
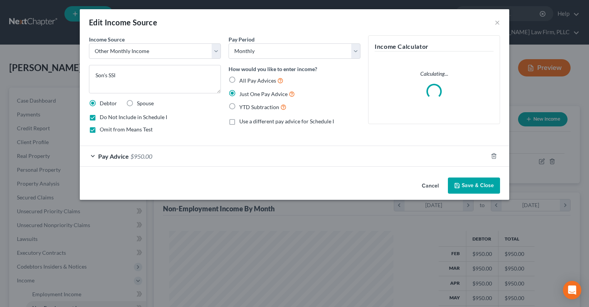
click at [160, 155] on div "Pay Advice $950.00" at bounding box center [284, 156] width 408 height 20
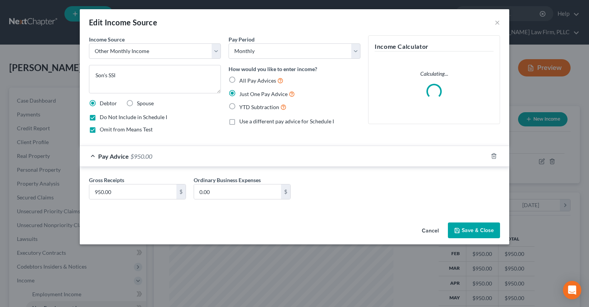
click at [125, 130] on span "Omit from Means Test" at bounding box center [126, 129] width 53 height 7
click at [108, 130] on input "Omit from Means Test" at bounding box center [105, 127] width 5 height 5
checkbox input "false"
drag, startPoint x: 125, startPoint y: 117, endPoint x: 294, endPoint y: 141, distance: 170.5
click at [126, 116] on span "Do Not Include in Schedule I" at bounding box center [134, 117] width 68 height 7
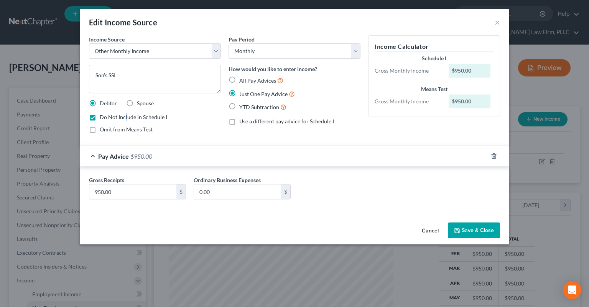
drag, startPoint x: 92, startPoint y: 118, endPoint x: 294, endPoint y: 168, distance: 207.6
click at [100, 117] on label "Do Not Include in Schedule I" at bounding box center [134, 117] width 68 height 8
click at [103, 117] on input "Do Not Include in Schedule I" at bounding box center [105, 115] width 5 height 5
checkbox input "false"
click at [460, 228] on icon "button" at bounding box center [457, 230] width 6 height 6
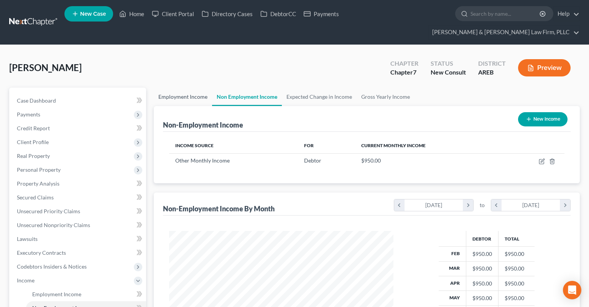
click at [186, 87] on link "Employment Income" at bounding box center [183, 96] width 58 height 18
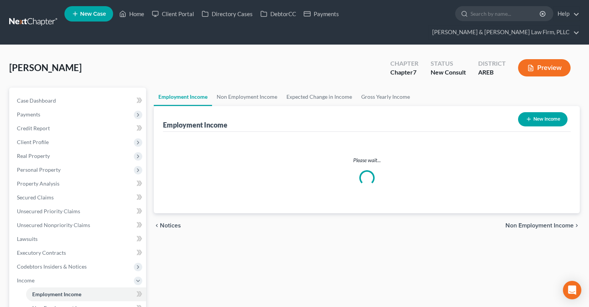
click at [190, 54] on div "[PERSON_NAME] Upgraded Chapter Chapter 7 Status New Consult District AREB Previ…" at bounding box center [294, 70] width 571 height 33
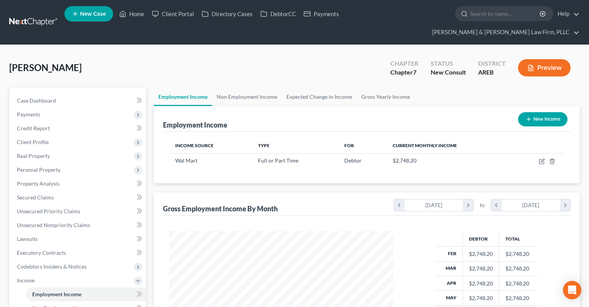
click at [323, 64] on div "[PERSON_NAME] Upgraded Chapter Chapter 7 Status New Consult District AREB Previ…" at bounding box center [294, 70] width 571 height 33
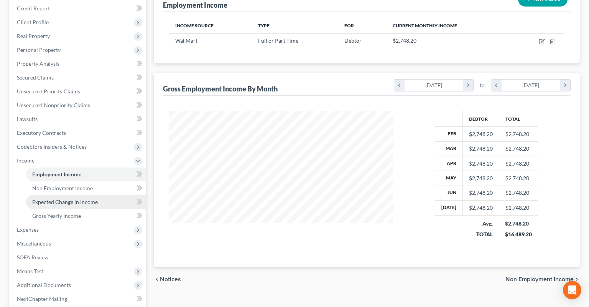
scroll to position [121, 0]
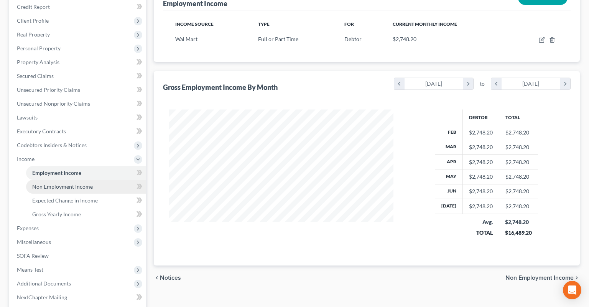
click at [74, 183] on span "Non Employment Income" at bounding box center [62, 186] width 61 height 7
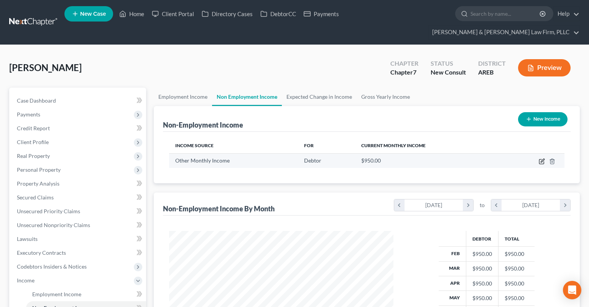
click at [542, 158] on icon "button" at bounding box center [542, 161] width 6 height 6
select select "13"
select select "0"
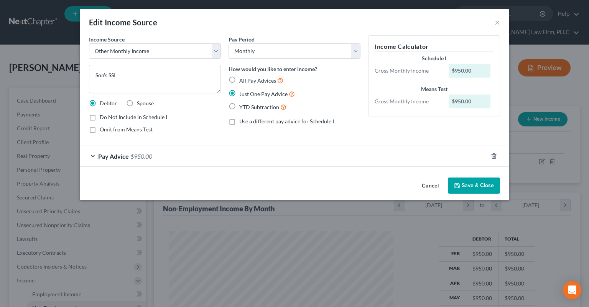
click at [145, 155] on span "$950.00" at bounding box center [141, 155] width 22 height 7
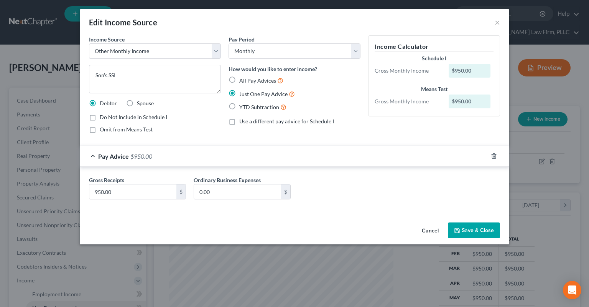
click at [423, 228] on button "Cancel" at bounding box center [430, 230] width 29 height 15
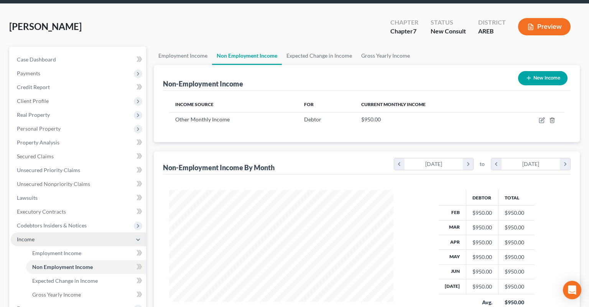
scroll to position [81, 0]
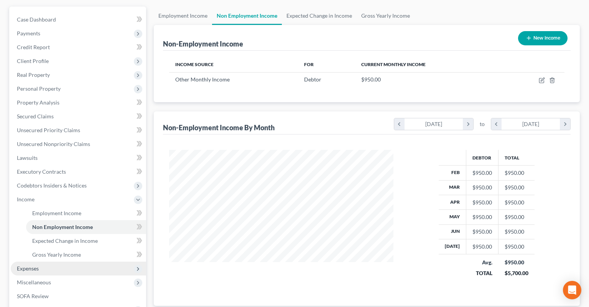
click at [64, 261] on span "Expenses" at bounding box center [78, 268] width 135 height 14
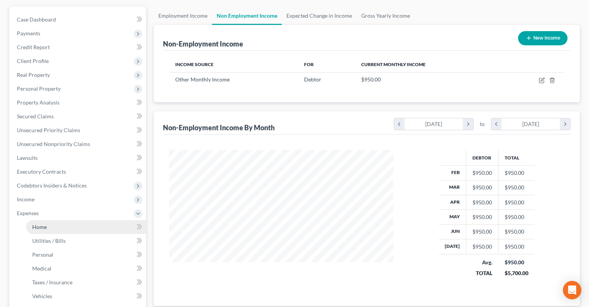
click at [71, 220] on link "Home" at bounding box center [86, 227] width 120 height 14
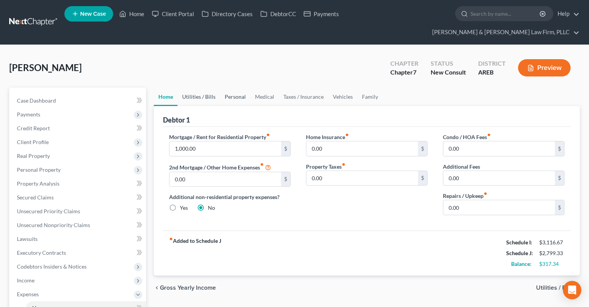
click at [188, 87] on link "Utilities / Bills" at bounding box center [199, 96] width 43 height 18
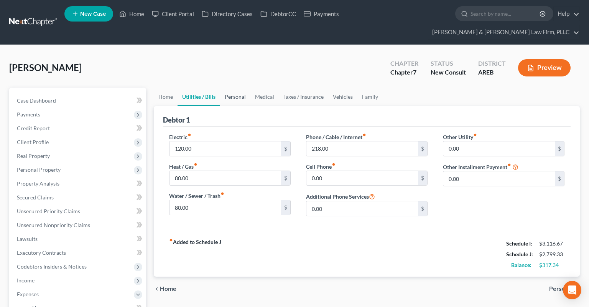
click at [232, 87] on link "Personal" at bounding box center [235, 96] width 30 height 18
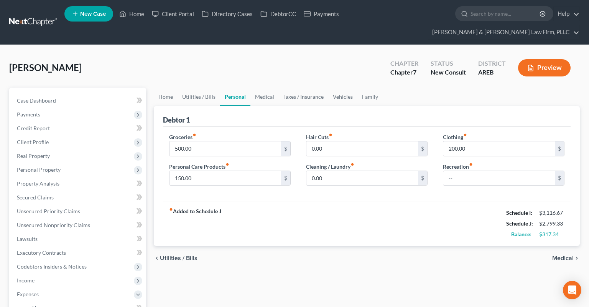
drag, startPoint x: 273, startPoint y: 62, endPoint x: 267, endPoint y: 65, distance: 6.7
click at [272, 62] on div "[PERSON_NAME] Upgraded Chapter Chapter 7 Status New Consult District AREB Previ…" at bounding box center [294, 70] width 571 height 33
click at [208, 54] on div "[PERSON_NAME] Upgraded Chapter Chapter 7 Status New Consult District AREB Previ…" at bounding box center [294, 70] width 571 height 33
click at [207, 54] on div "[PERSON_NAME] Upgraded Chapter Chapter 7 Status New Consult District AREB Previ…" at bounding box center [294, 70] width 571 height 33
click at [201, 56] on div "[PERSON_NAME] Upgraded Chapter Chapter 7 Status New Consult District AREB Previ…" at bounding box center [294, 70] width 571 height 33
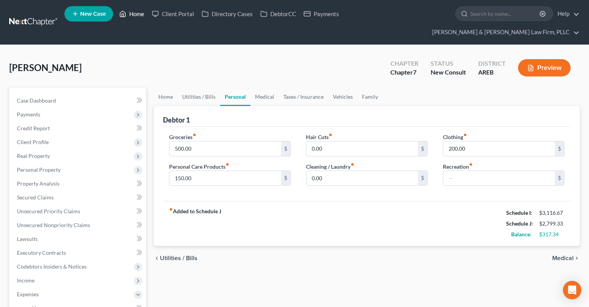
click at [131, 13] on link "Home" at bounding box center [131, 14] width 33 height 14
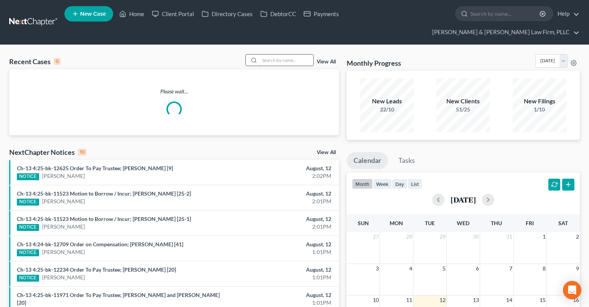
click at [280, 54] on input "search" at bounding box center [287, 59] width 54 height 11
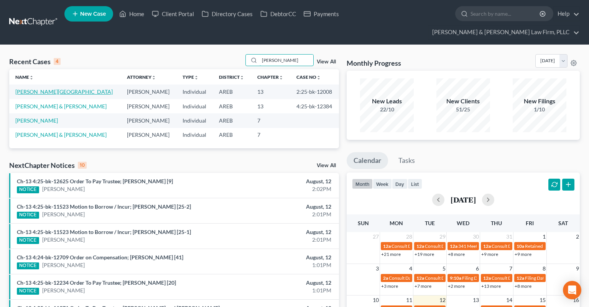
type input "[PERSON_NAME]"
click at [49, 88] on link "[PERSON_NAME][GEOGRAPHIC_DATA]" at bounding box center [63, 91] width 97 height 7
select select "1"
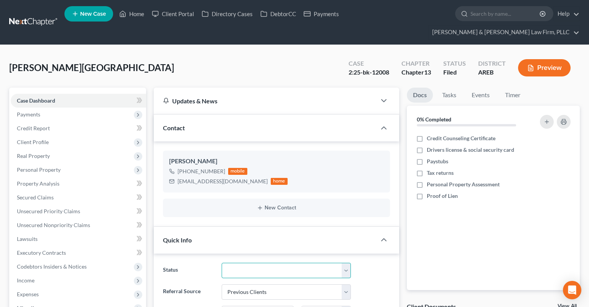
select select "0"
click option "Awaiting 341" at bounding box center [0, 0] width 0 height 0
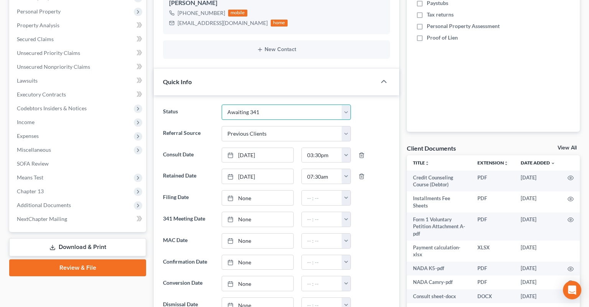
scroll to position [162, 0]
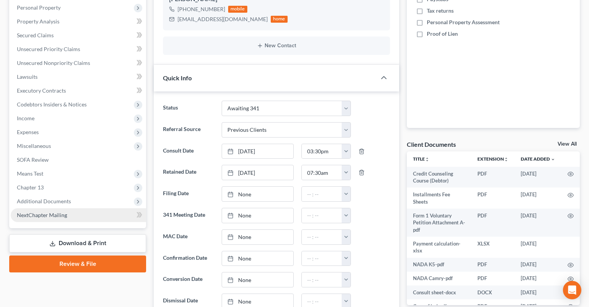
click at [46, 198] on span "Additional Documents" at bounding box center [44, 201] width 54 height 7
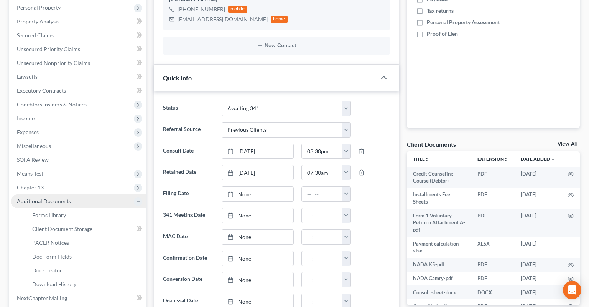
scroll to position [243, 0]
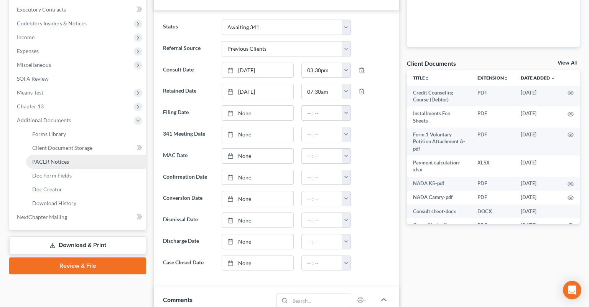
click at [62, 155] on link "PACER Notices" at bounding box center [86, 162] width 120 height 14
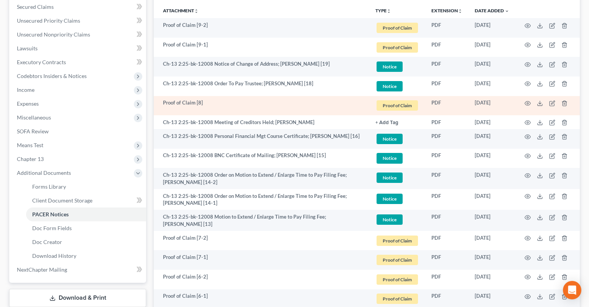
scroll to position [144, 0]
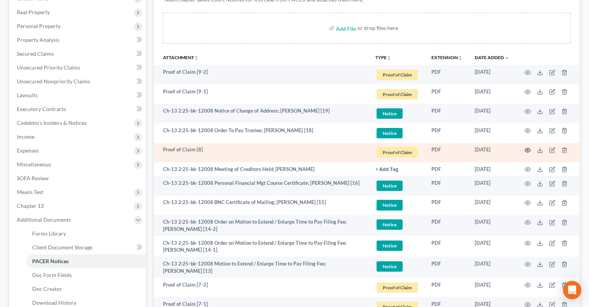
click at [528, 149] on circle "button" at bounding box center [528, 150] width 2 height 2
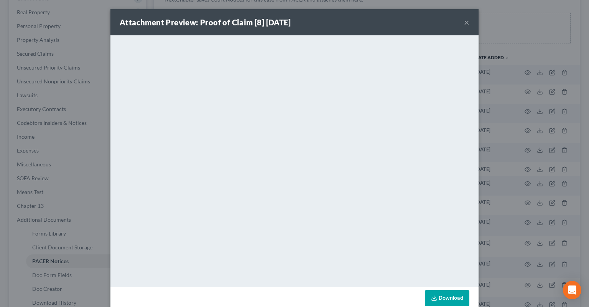
click at [467, 25] on button "×" at bounding box center [466, 22] width 5 height 9
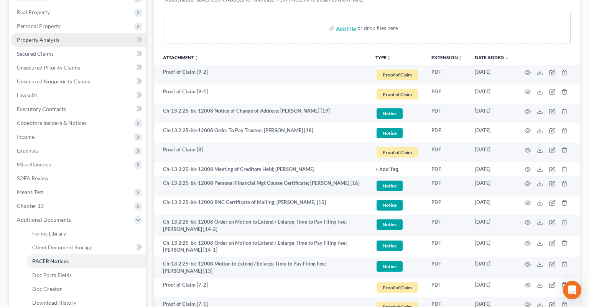
scroll to position [0, 0]
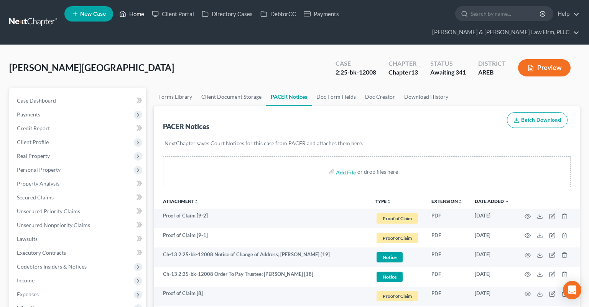
click at [139, 17] on link "Home" at bounding box center [131, 14] width 33 height 14
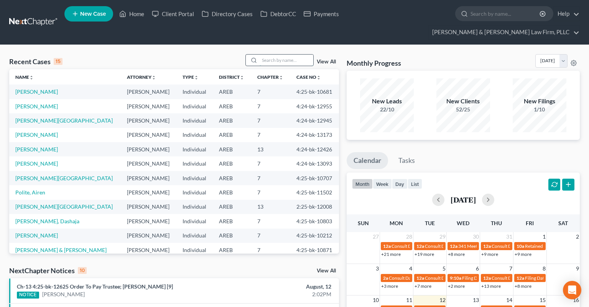
click at [260, 54] on input "search" at bounding box center [287, 59] width 54 height 11
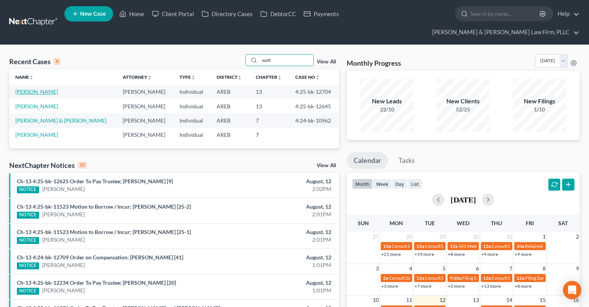
type input "watt"
click at [36, 88] on link "[PERSON_NAME]" at bounding box center [36, 91] width 43 height 7
select select "2"
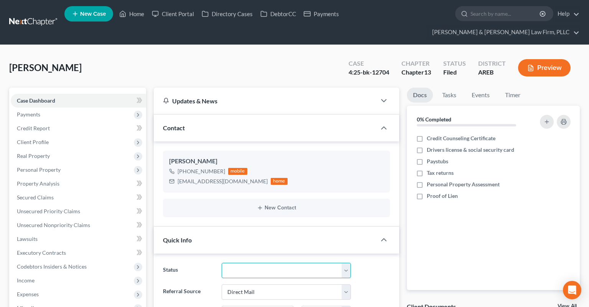
click at [222, 262] on select "Awaiting 341 Chapter 7 - Attended Meeting Confirmed Discharged Dismissed New Co…" at bounding box center [286, 269] width 129 height 15
select select "0"
click option "Awaiting 341" at bounding box center [0, 0] width 0 height 0
click at [277, 54] on div "[PERSON_NAME] Upgraded Case 4:25-bk-12704 Chapter Chapter 13 Status Filed Distr…" at bounding box center [294, 70] width 571 height 33
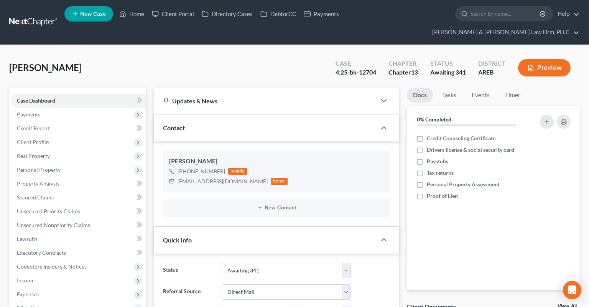
click at [221, 61] on div "[PERSON_NAME] Upgraded Case 4:25-bk-12704 Chapter Chapter 13 Status Awaiting 34…" at bounding box center [294, 70] width 571 height 33
click at [140, 18] on link "Home" at bounding box center [131, 14] width 33 height 14
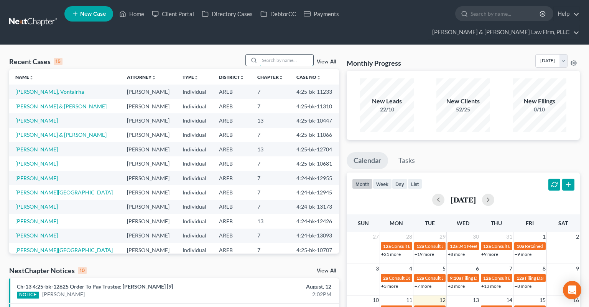
click at [264, 54] on input "search" at bounding box center [287, 59] width 54 height 11
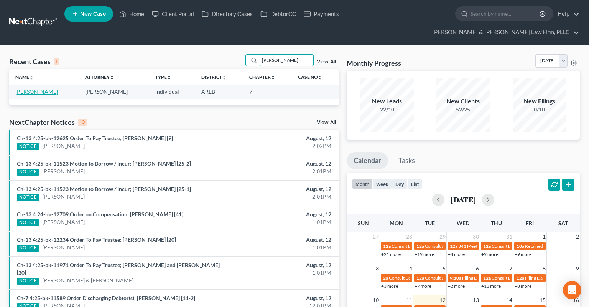
type input "[PERSON_NAME]"
click at [42, 88] on link "[PERSON_NAME]" at bounding box center [36, 91] width 43 height 7
select select "2"
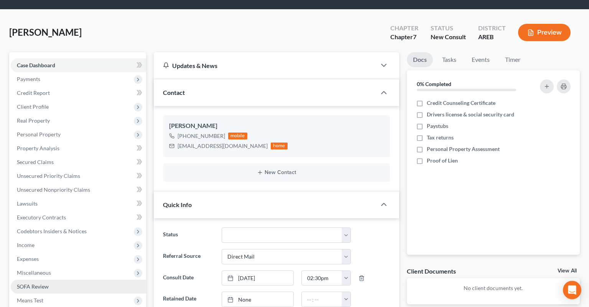
scroll to position [162, 0]
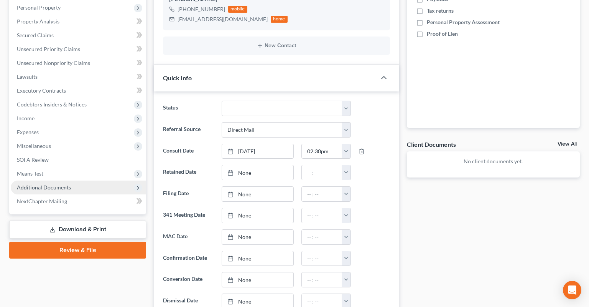
click at [97, 180] on span "Additional Documents" at bounding box center [78, 187] width 135 height 14
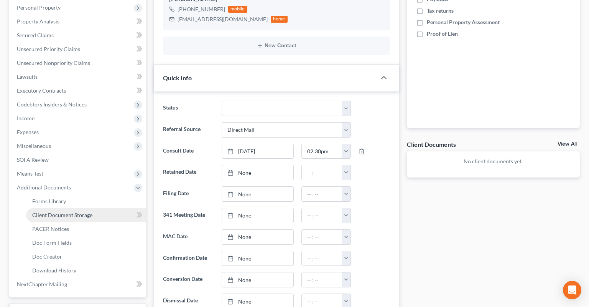
click at [85, 211] on span "Client Document Storage" at bounding box center [62, 214] width 60 height 7
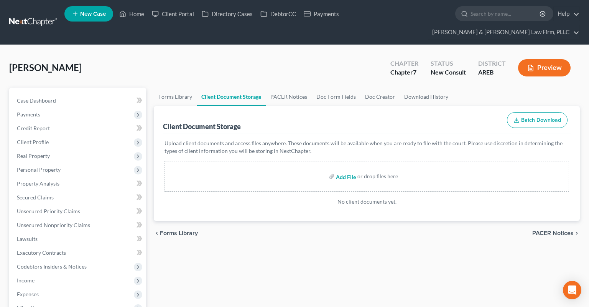
click at [345, 169] on input "file" at bounding box center [345, 176] width 18 height 14
type input "C:\fakepath\Consult sheet.docx"
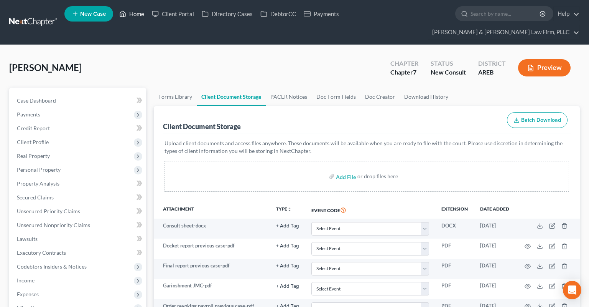
click at [137, 19] on link "Home" at bounding box center [131, 14] width 33 height 14
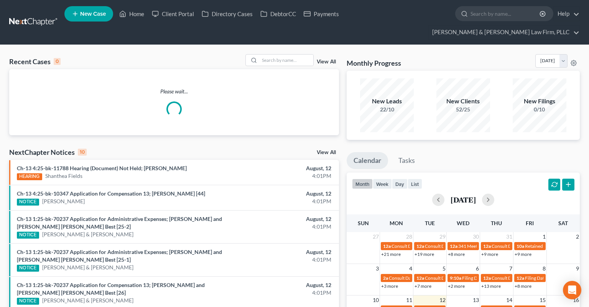
click at [89, 14] on span "New Case" at bounding box center [93, 14] width 26 height 6
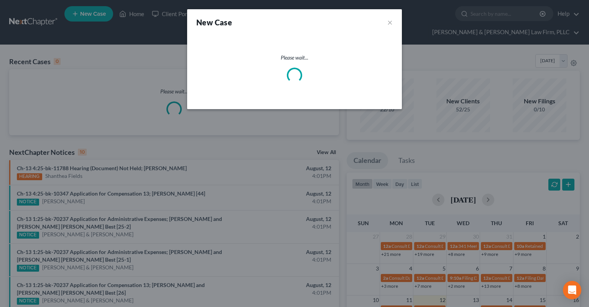
select select "5"
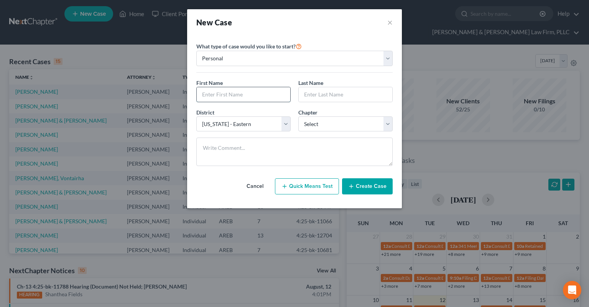
click at [249, 96] on input "text" at bounding box center [244, 94] width 94 height 15
type input "[PERSON_NAME]"
select select "0"
click option "7" at bounding box center [0, 0] width 0 height 0
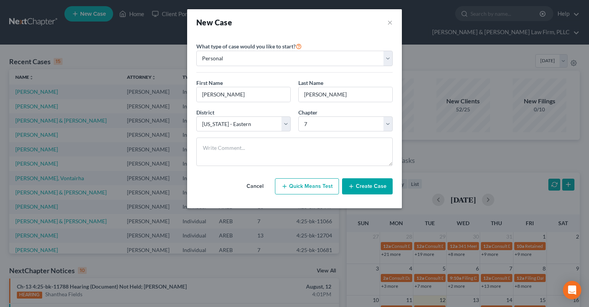
click at [352, 188] on icon "button" at bounding box center [351, 186] width 6 height 6
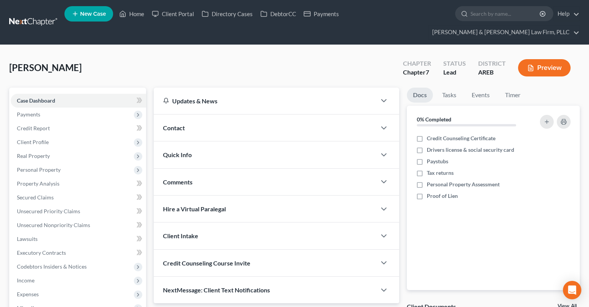
click at [262, 114] on div "Contact" at bounding box center [265, 127] width 223 height 26
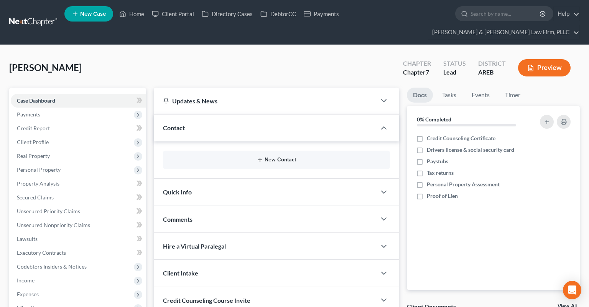
drag, startPoint x: 250, startPoint y: 148, endPoint x: 263, endPoint y: 148, distance: 12.7
click at [252, 157] on button "New Contact" at bounding box center [276, 160] width 215 height 6
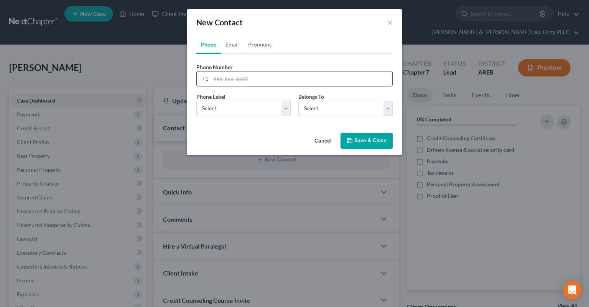
click at [257, 82] on input "tel" at bounding box center [301, 78] width 181 height 15
paste input "[PHONE_NUMBER]"
type input "[PHONE_NUMBER]"
click at [196, 101] on select "Select Mobile Home Work Other" at bounding box center [243, 108] width 94 height 15
select select "0"
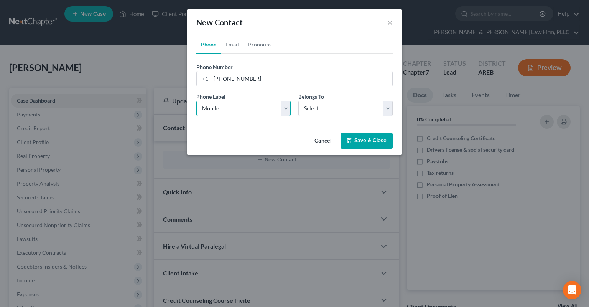
click option "Mobile" at bounding box center [0, 0] width 0 height 0
click at [299, 101] on select "Select Client Other" at bounding box center [346, 108] width 94 height 15
select select "0"
click option "Client" at bounding box center [0, 0] width 0 height 0
click at [356, 140] on button "Save & Close" at bounding box center [367, 141] width 52 height 16
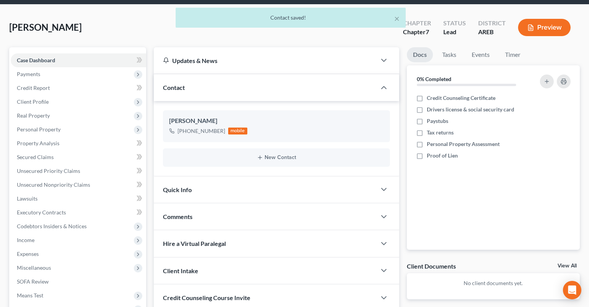
click at [246, 176] on div "Quick Info" at bounding box center [265, 189] width 223 height 26
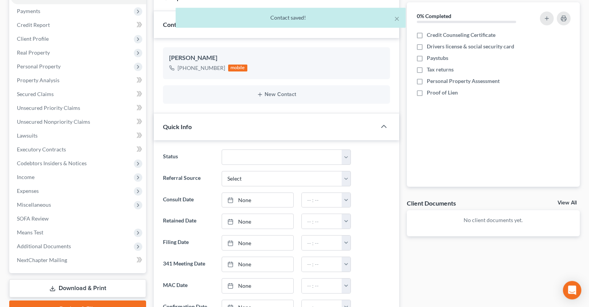
scroll to position [121, 0]
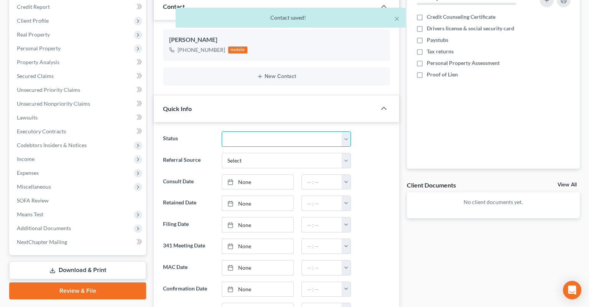
click at [222, 131] on select "Awaiting 341 Chapter 7 - Attended Meeting Confirmed Discharged Dismissed New Co…" at bounding box center [286, 138] width 129 height 15
select select "7"
click option "Rejected" at bounding box center [0, 0] width 0 height 0
click at [222, 153] on select "Select Word Of Mouth Previous Clients Direct Mail Website Google Search Modern …" at bounding box center [286, 160] width 129 height 15
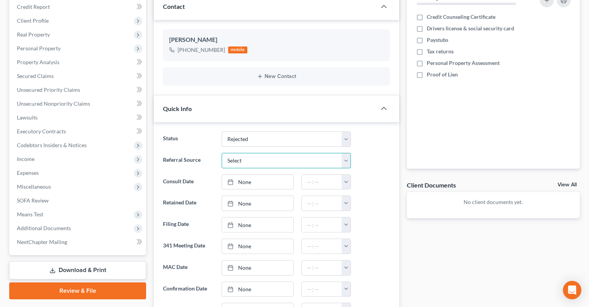
select select "6"
click option "Other (specify)" at bounding box center [0, 0] width 0 height 0
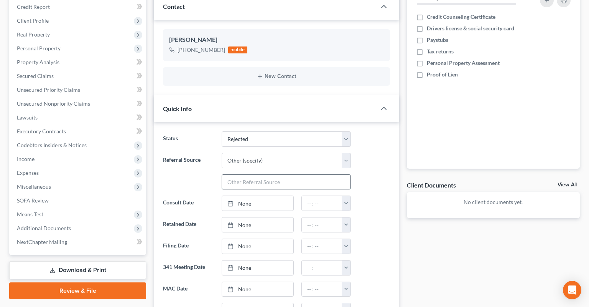
click at [260, 175] on input "text" at bounding box center [286, 182] width 129 height 15
type input "[PERSON_NAME]"
click at [278, 196] on link "None" at bounding box center [257, 203] width 71 height 15
click at [317, 196] on input "text" at bounding box center [322, 203] width 40 height 15
type input "4:00pm"
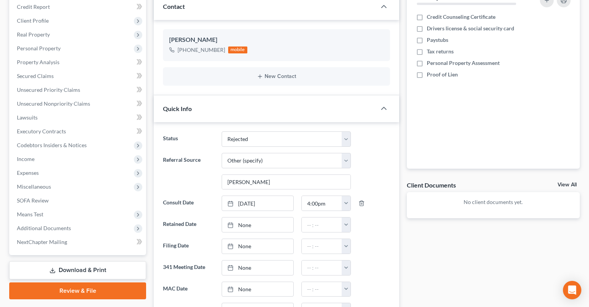
click at [377, 195] on div at bounding box center [374, 202] width 39 height 15
drag, startPoint x: 384, startPoint y: 95, endPoint x: 367, endPoint y: 147, distance: 54.7
click at [383, 104] on icon "button" at bounding box center [383, 108] width 9 height 9
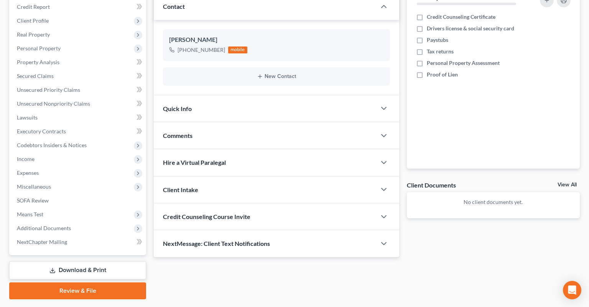
click at [264, 128] on div "Comments" at bounding box center [265, 135] width 223 height 26
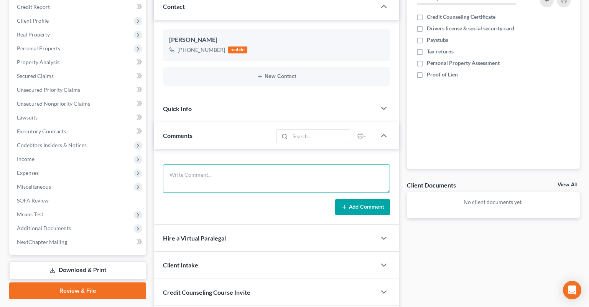
click at [257, 164] on textarea at bounding box center [276, 178] width 227 height 28
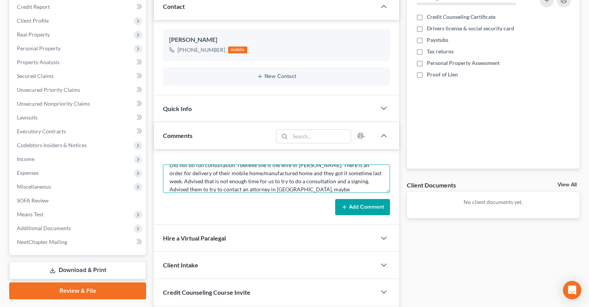
scroll to position [26, 0]
type textarea "Rejected client. Did not do full consultation. I believe she is the wife of [PE…"
click at [361, 199] on button "Add Comment" at bounding box center [362, 207] width 55 height 16
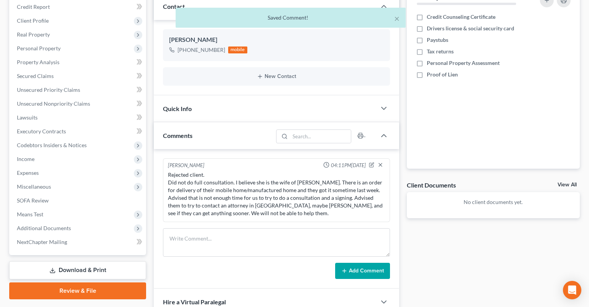
scroll to position [0, 0]
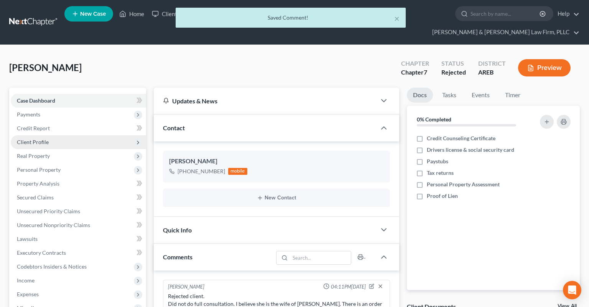
click at [81, 135] on span "Client Profile" at bounding box center [78, 142] width 135 height 14
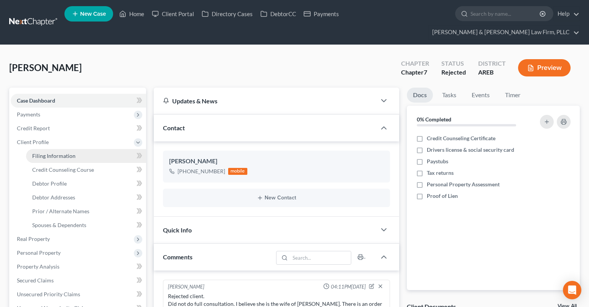
click at [74, 152] on span "Filing Information" at bounding box center [53, 155] width 43 height 7
select select "1"
select select "0"
select select "5"
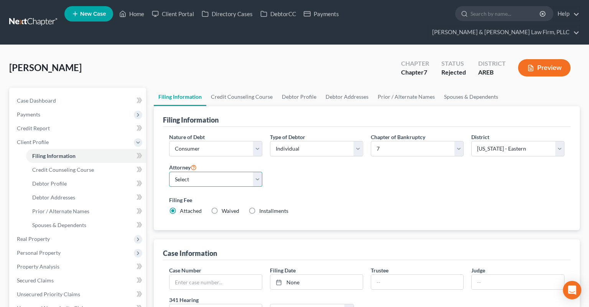
click at [169, 172] on select "Select [PERSON_NAME] - AREB [PERSON_NAME] - ARWB [PERSON_NAME] - AREB [PERSON_N…" at bounding box center [215, 179] width 93 height 15
select select "2"
click option "[PERSON_NAME] - AREB" at bounding box center [0, 0] width 0 height 0
click at [390, 196] on div "Filing Fee Attached Waived Waived Installments Installments" at bounding box center [367, 205] width 396 height 19
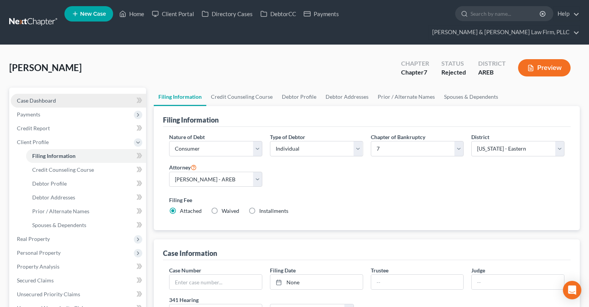
click at [57, 94] on link "Case Dashboard" at bounding box center [78, 101] width 135 height 14
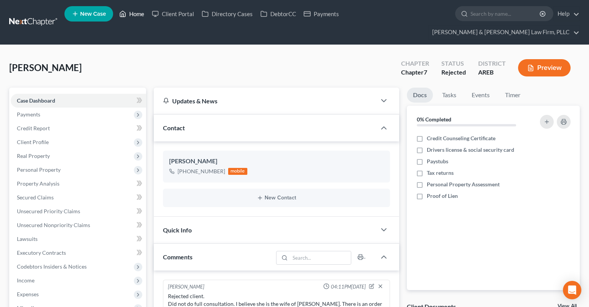
click at [132, 15] on link "Home" at bounding box center [131, 14] width 33 height 14
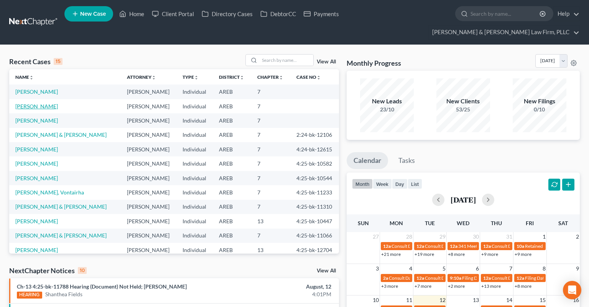
click at [48, 103] on link "[PERSON_NAME]" at bounding box center [36, 106] width 43 height 7
select select "2"
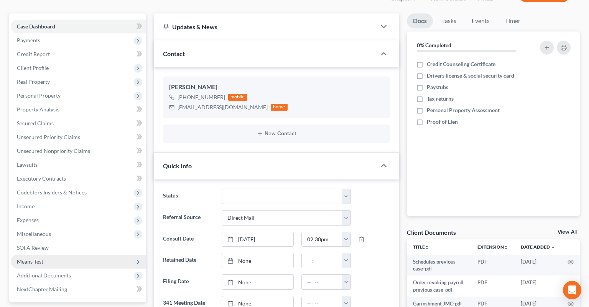
scroll to position [162, 0]
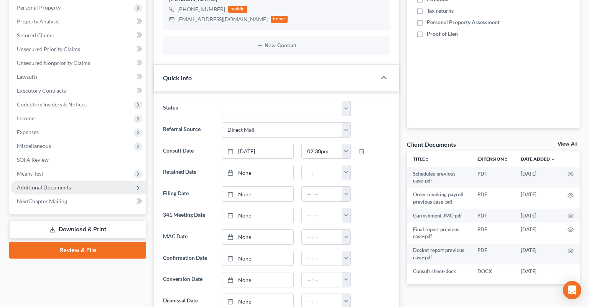
click at [102, 180] on span "Additional Documents" at bounding box center [78, 187] width 135 height 14
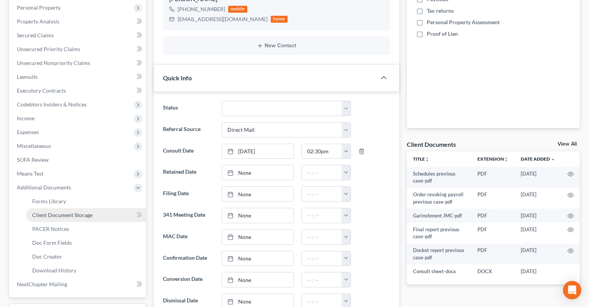
click at [92, 208] on link "Client Document Storage" at bounding box center [86, 215] width 120 height 14
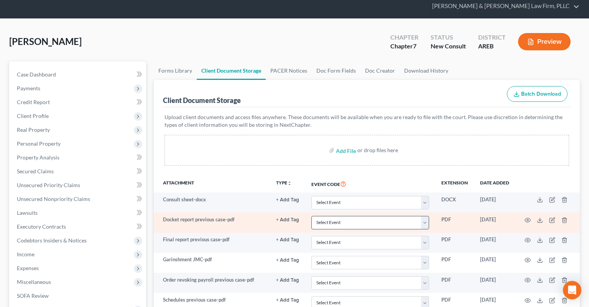
scroll to position [81, 0]
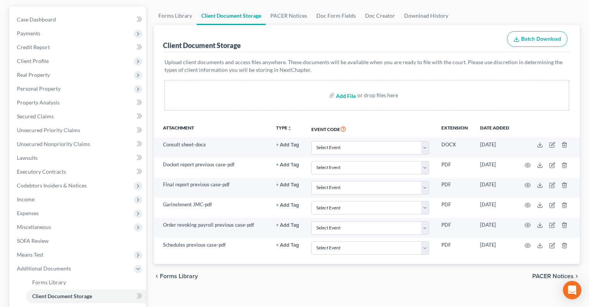
click at [345, 88] on input "file" at bounding box center [345, 95] width 18 height 14
type input "C:\fakepath\Payment calculation.xlsx"
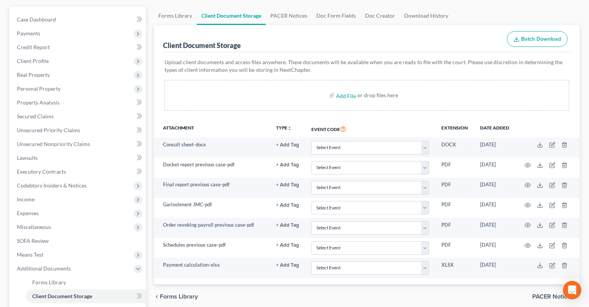
scroll to position [0, 0]
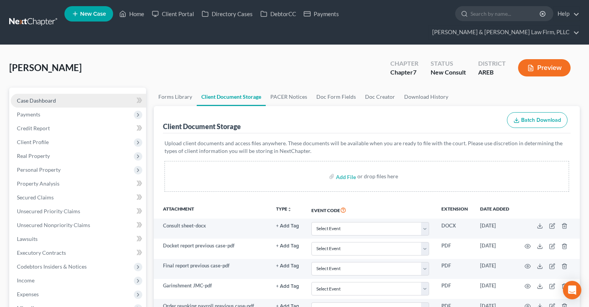
click at [78, 94] on link "Case Dashboard" at bounding box center [78, 101] width 135 height 14
select select "2"
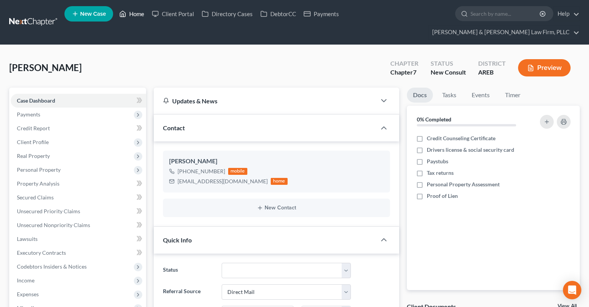
drag, startPoint x: 131, startPoint y: 13, endPoint x: 200, endPoint y: 1, distance: 70.1
click at [131, 13] on link "Home" at bounding box center [131, 14] width 33 height 14
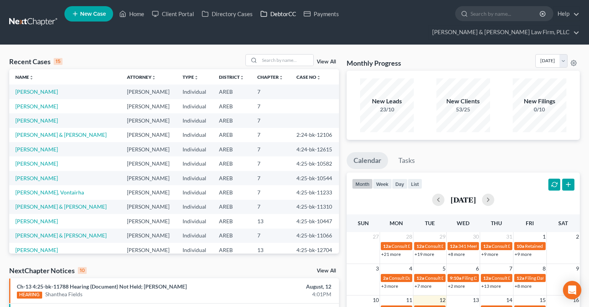
click at [271, 17] on link "DebtorCC" at bounding box center [278, 14] width 43 height 14
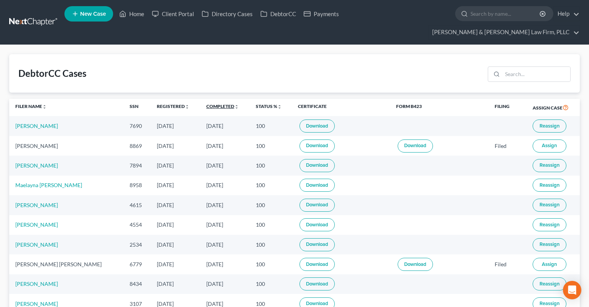
click at [210, 103] on link "Completed unfold_more expand_more expand_less" at bounding box center [222, 106] width 33 height 6
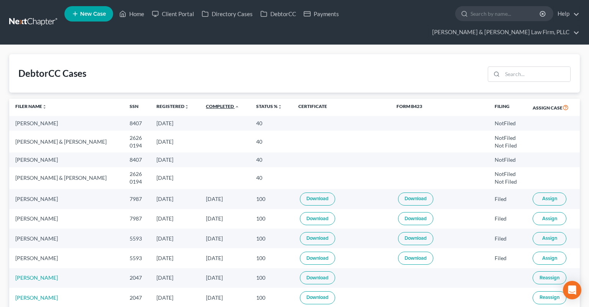
click at [209, 103] on link "Completed unfold_more expand_more expand_less" at bounding box center [222, 106] width 33 height 6
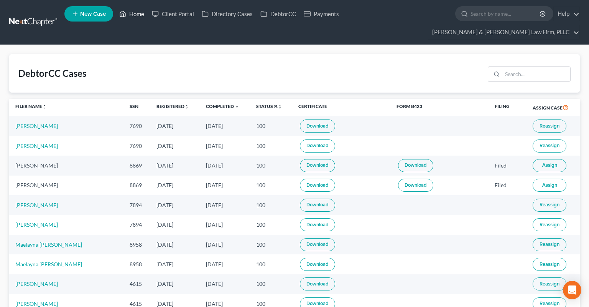
click at [132, 19] on link "Home" at bounding box center [131, 14] width 33 height 14
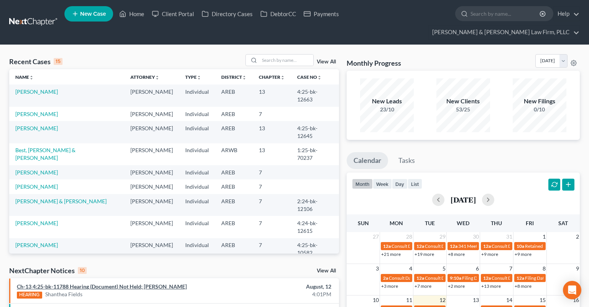
click at [164, 283] on link "Ch-13 4:25-bk-11788 Hearing (Document) Not Held; [PERSON_NAME]" at bounding box center [102, 286] width 170 height 7
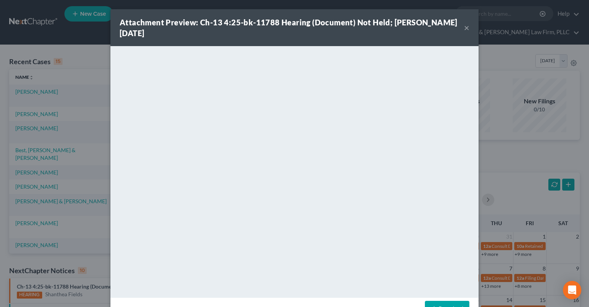
click at [465, 29] on button "×" at bounding box center [466, 27] width 5 height 9
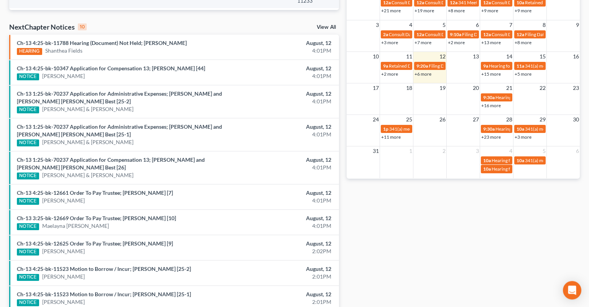
scroll to position [265, 0]
